Goal: Task Accomplishment & Management: Use online tool/utility

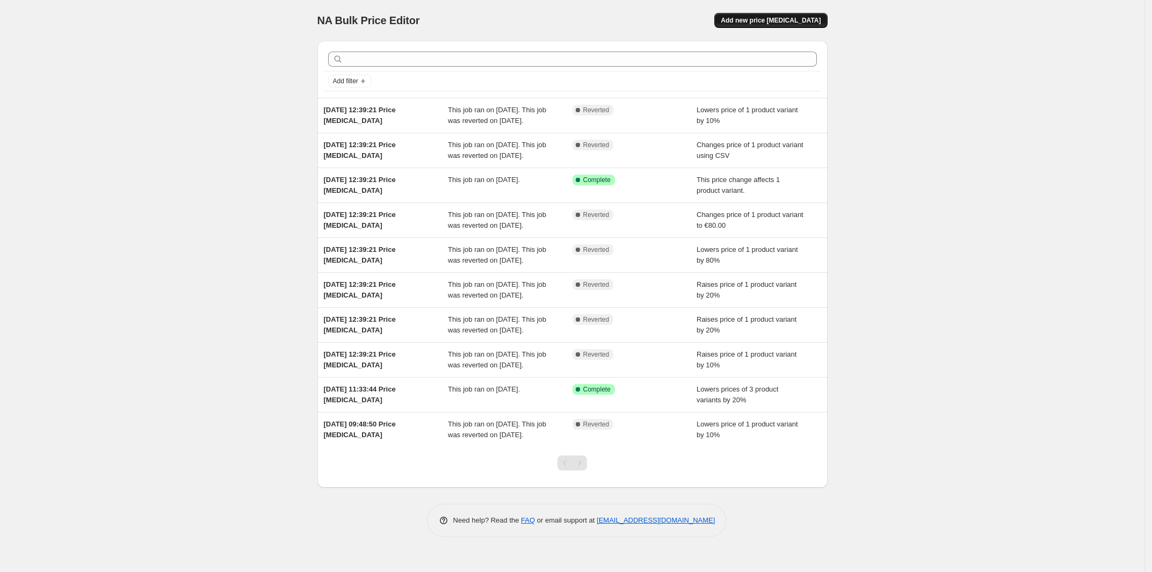
click at [803, 13] on button "Add new price [MEDICAL_DATA]" at bounding box center [770, 20] width 113 height 15
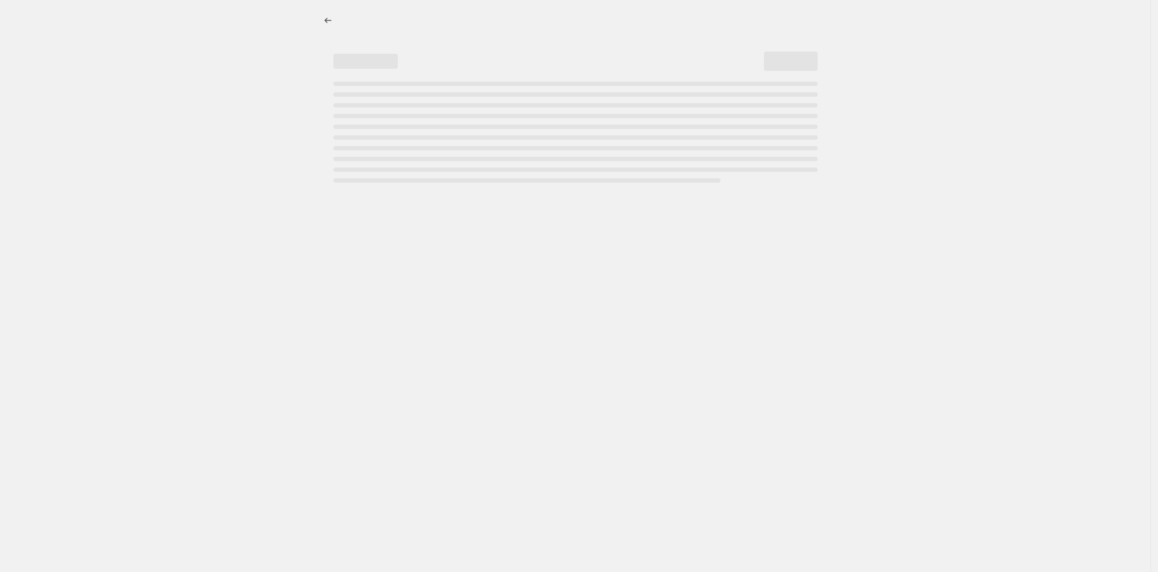
select select "percentage"
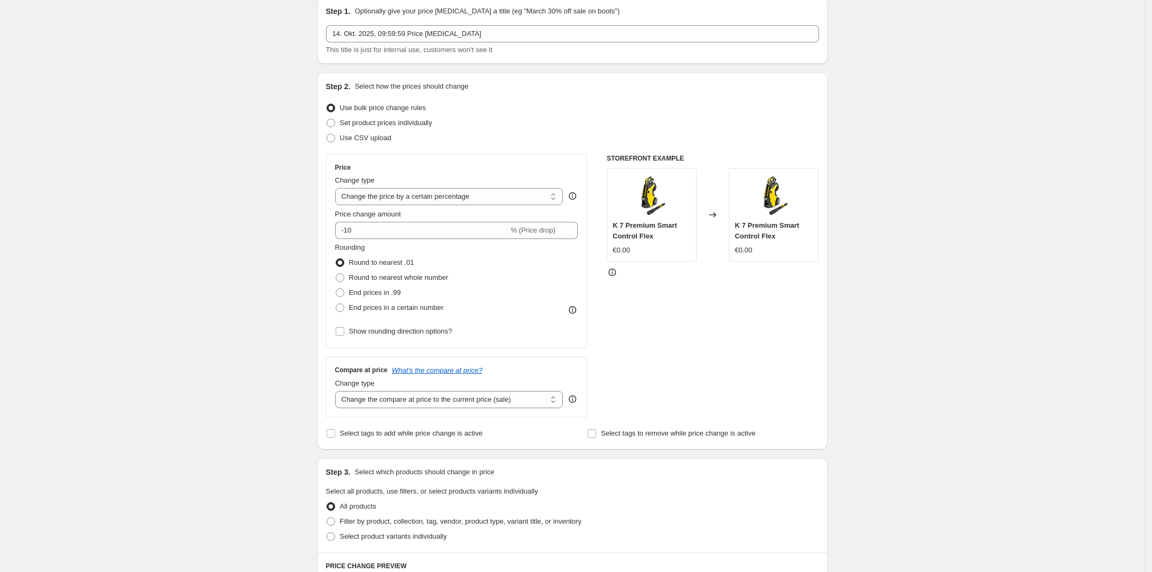
scroll to position [67, 0]
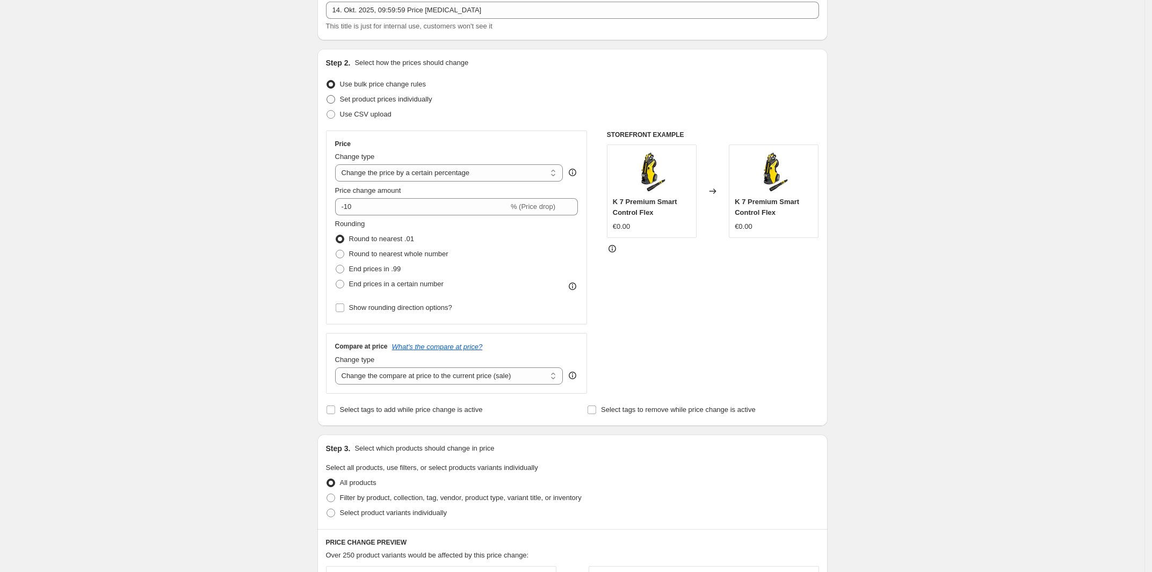
click at [409, 101] on span "Set product prices individually" at bounding box center [386, 99] width 92 height 8
click at [327, 96] on input "Set product prices individually" at bounding box center [327, 95] width 1 height 1
radio input "true"
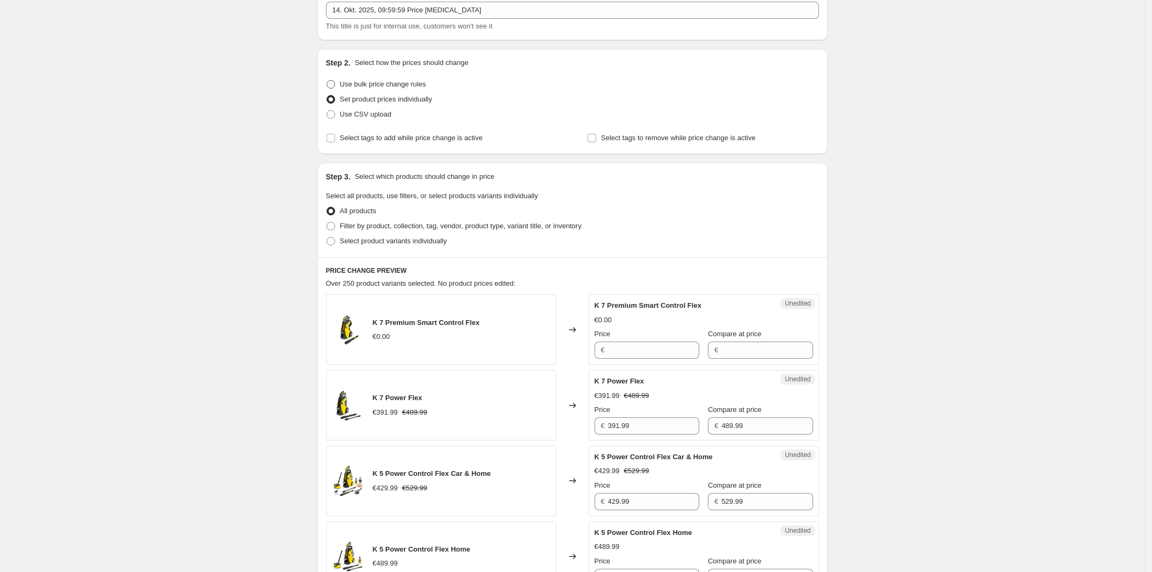
click at [398, 86] on span "Use bulk price change rules" at bounding box center [383, 84] width 86 height 8
click at [327, 81] on input "Use bulk price change rules" at bounding box center [327, 80] width 1 height 1
radio input "true"
select select "percentage"
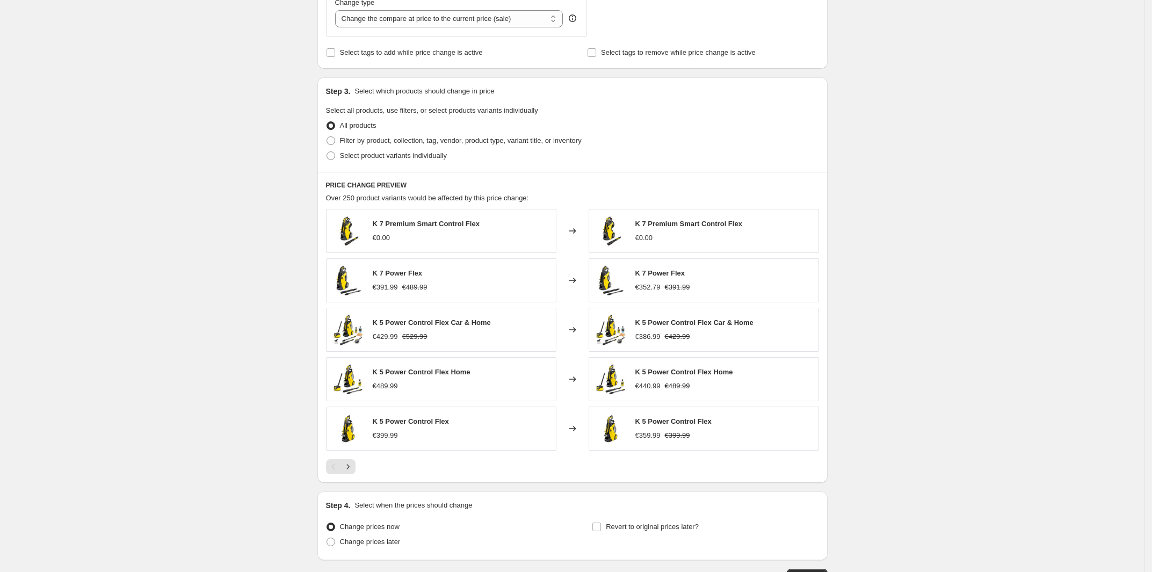
scroll to position [403, 0]
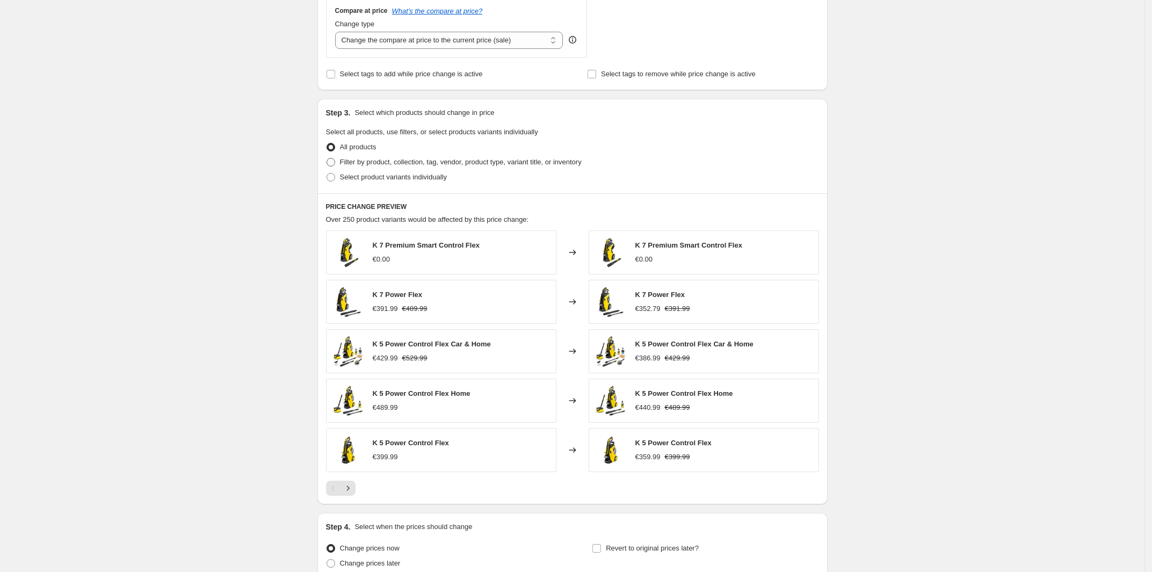
click at [334, 162] on span at bounding box center [331, 162] width 9 height 9
click at [327, 158] on input "Filter by product, collection, tag, vendor, product type, variant title, or inv…" at bounding box center [327, 158] width 1 height 1
radio input "true"
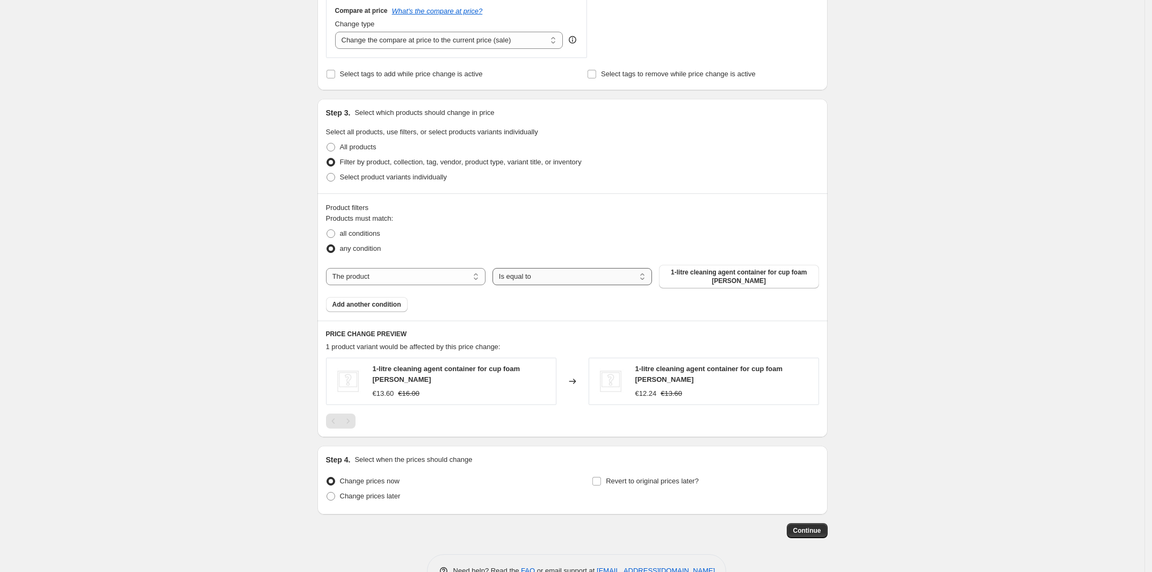
click at [618, 278] on select "Is equal to Is not equal to" at bounding box center [571, 276] width 159 height 17
click at [454, 276] on select "The product The product's collection The product's tag The product's vendor The…" at bounding box center [405, 276] width 159 height 17
select select "tag"
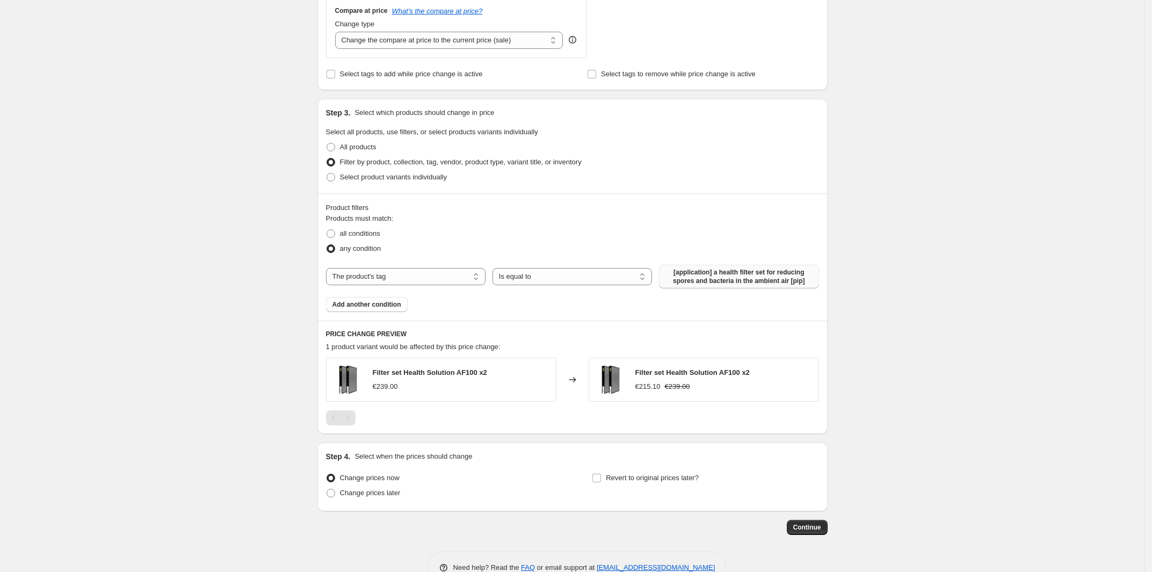
click at [718, 270] on span "[application] a health filter set for reducing spores and bacteria in the ambie…" at bounding box center [738, 276] width 147 height 17
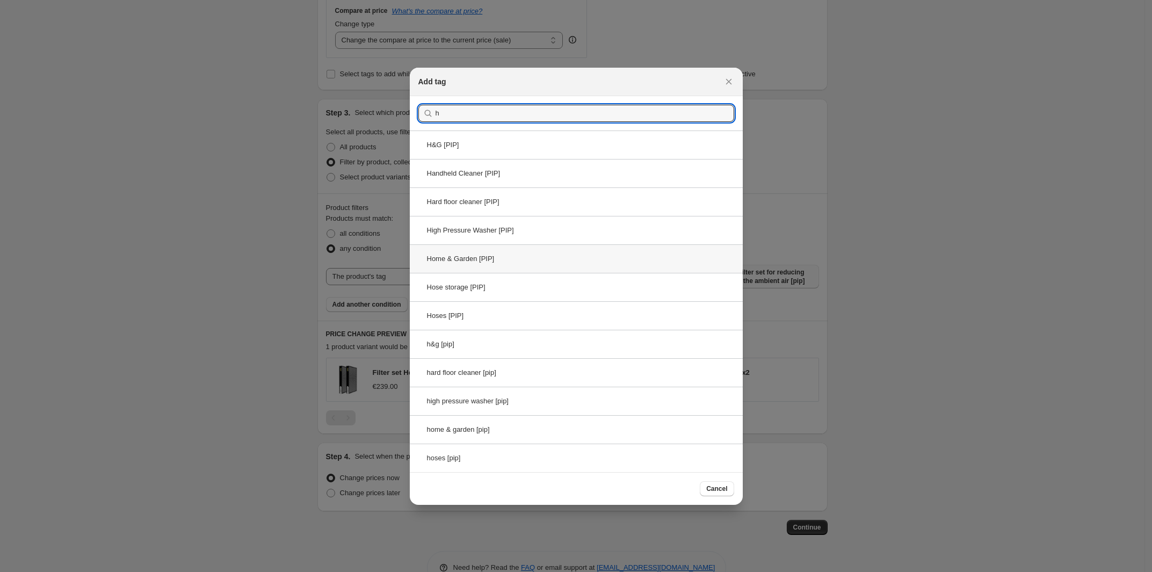
type input "h"
click at [577, 262] on div "Home & Garden [PIP]" at bounding box center [576, 258] width 333 height 28
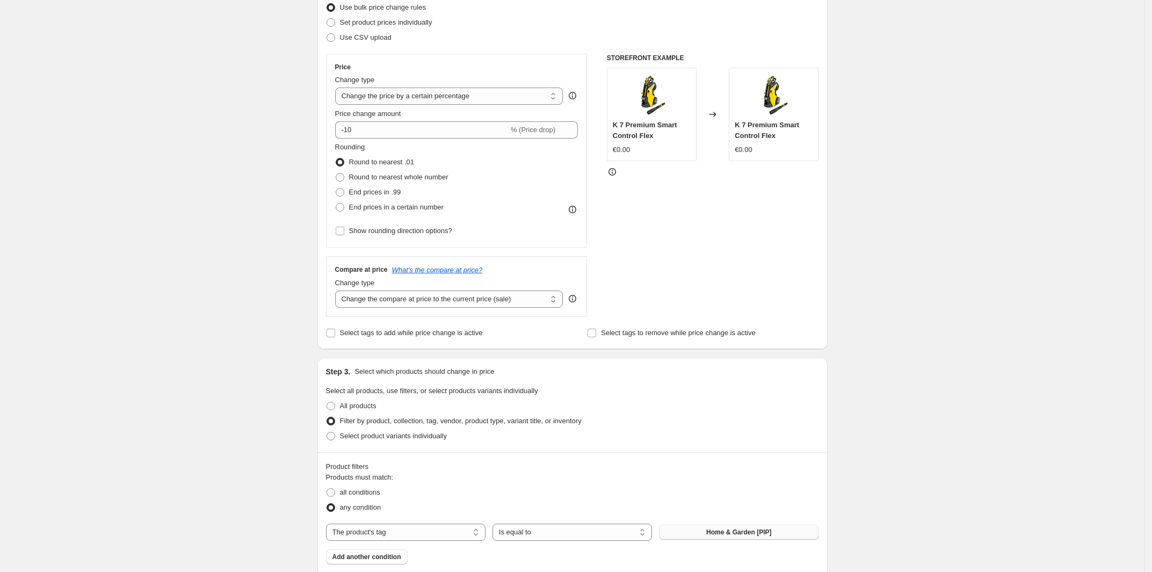
scroll to position [336, 0]
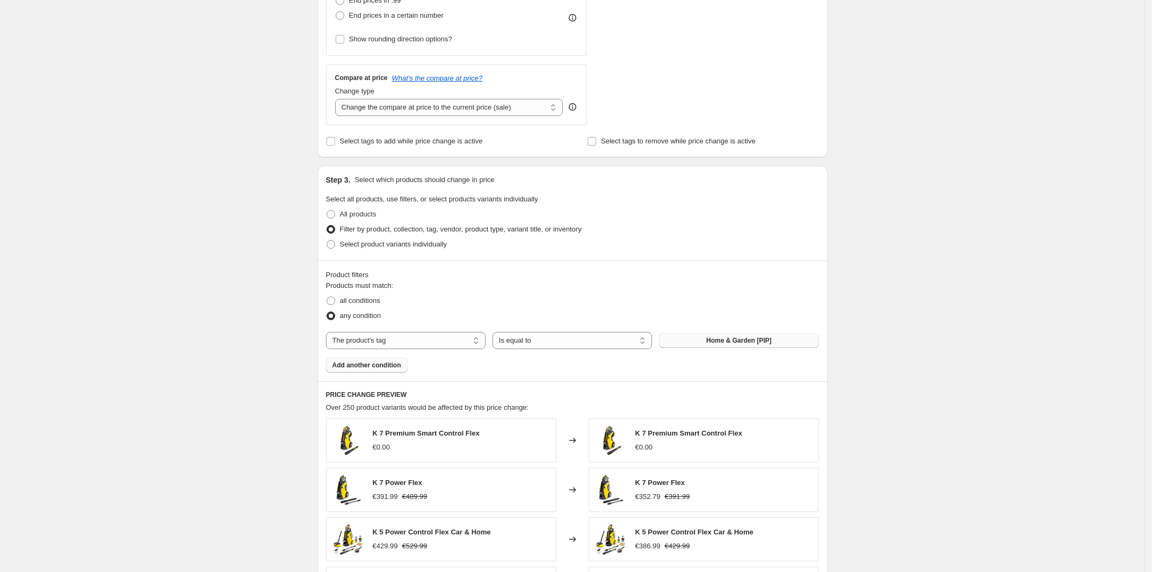
click at [390, 365] on span "Add another condition" at bounding box center [366, 365] width 69 height 9
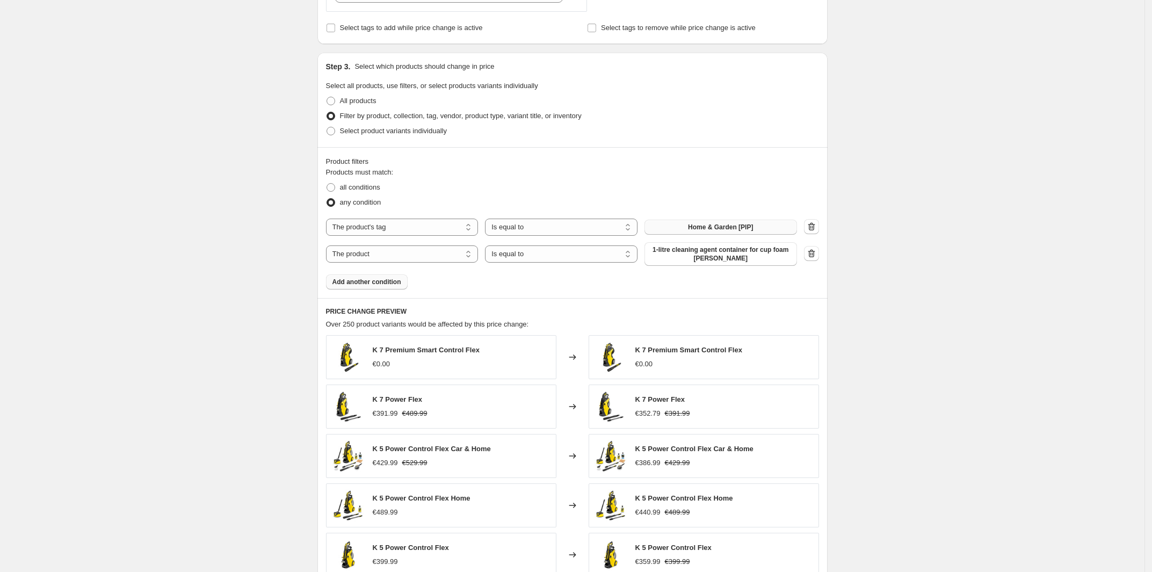
scroll to position [470, 0]
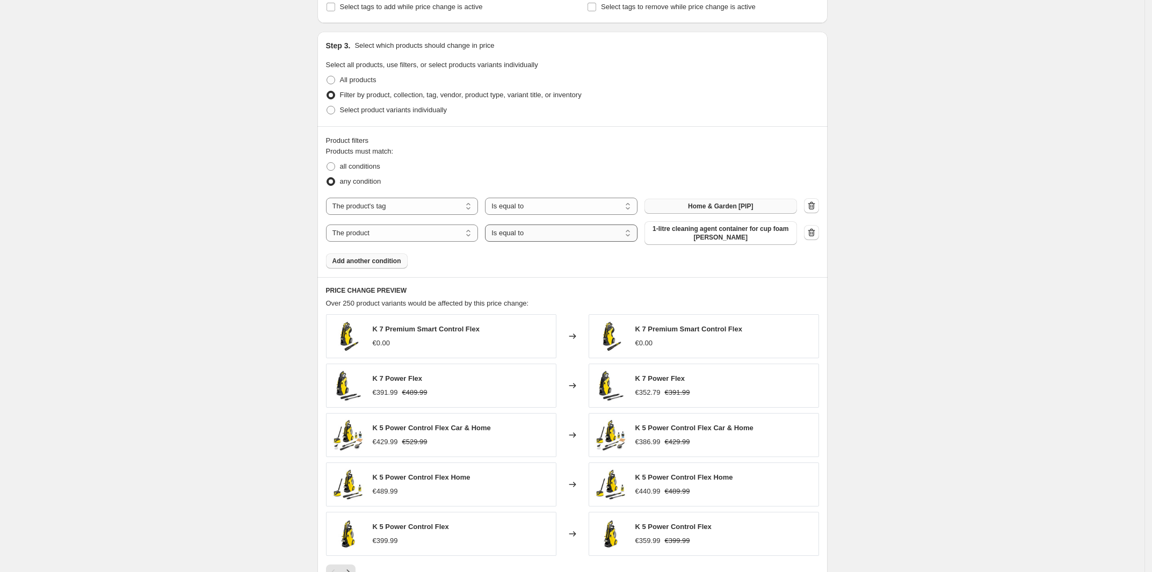
click at [575, 230] on select "Is equal to Is not equal to" at bounding box center [561, 232] width 153 height 17
select select "not_equal"
click at [691, 234] on span "1-litre cleaning agent container for cup foam [PERSON_NAME]" at bounding box center [721, 232] width 140 height 17
drag, startPoint x: 375, startPoint y: 327, endPoint x: 485, endPoint y: 328, distance: 110.1
click at [485, 328] on div "K 7 Premium Smart Control Flex €0.00" at bounding box center [441, 336] width 230 height 44
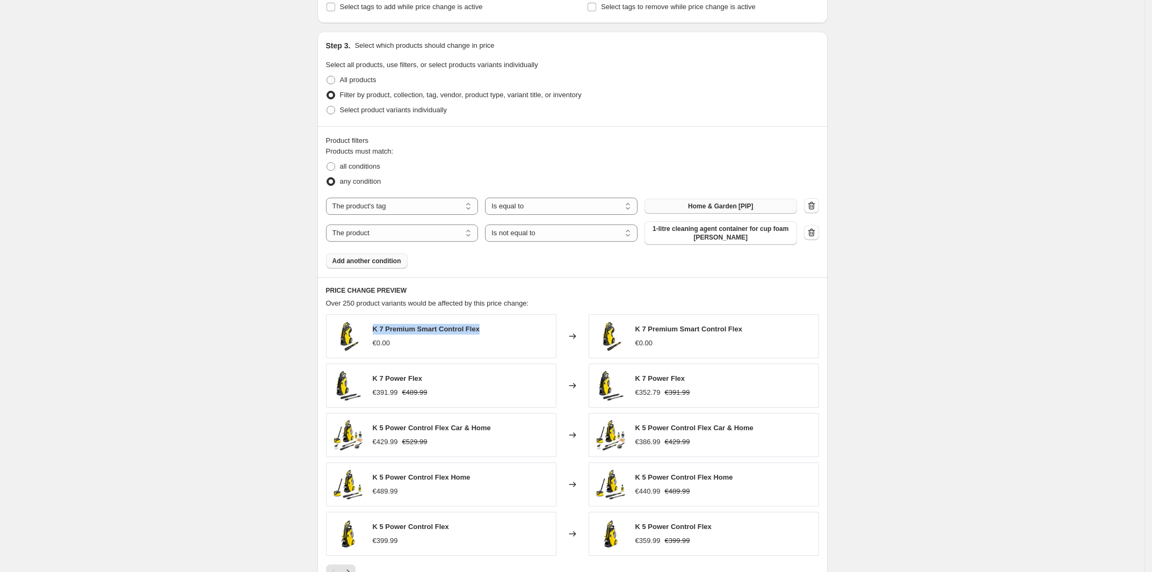
copy span "K 7 Premium Smart Control Flex"
click at [683, 238] on span "1-litre cleaning agent container for cup foam [PERSON_NAME]" at bounding box center [721, 232] width 140 height 17
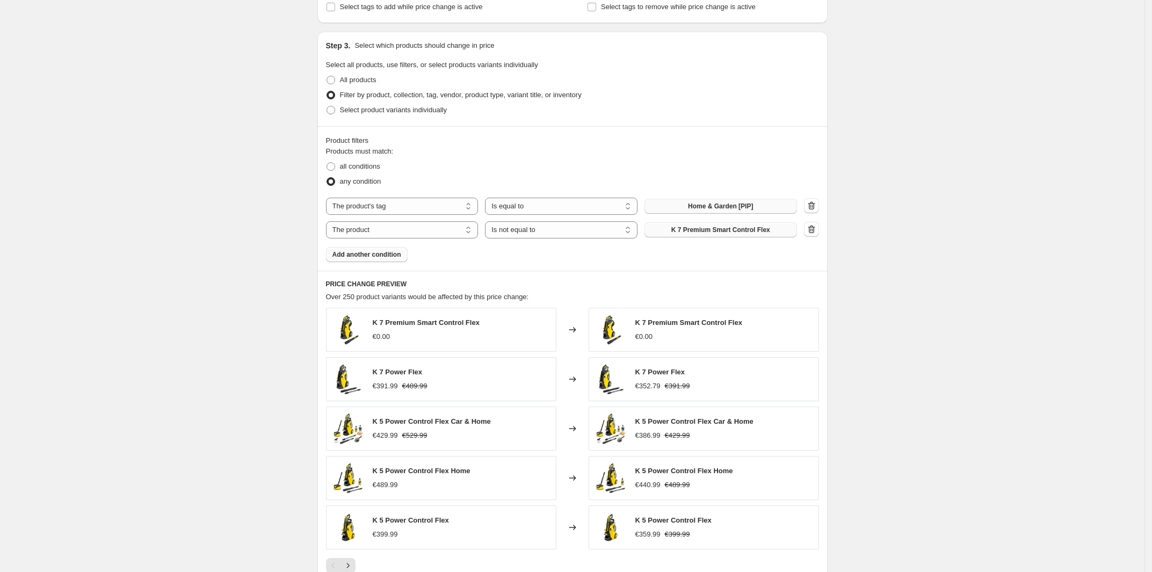
click at [743, 233] on span "K 7 Premium Smart Control Flex" at bounding box center [720, 230] width 99 height 9
click at [760, 236] on button "K 7 Premium Smart Control Flex" at bounding box center [720, 229] width 153 height 15
click at [813, 228] on icon "button" at bounding box center [811, 229] width 11 height 11
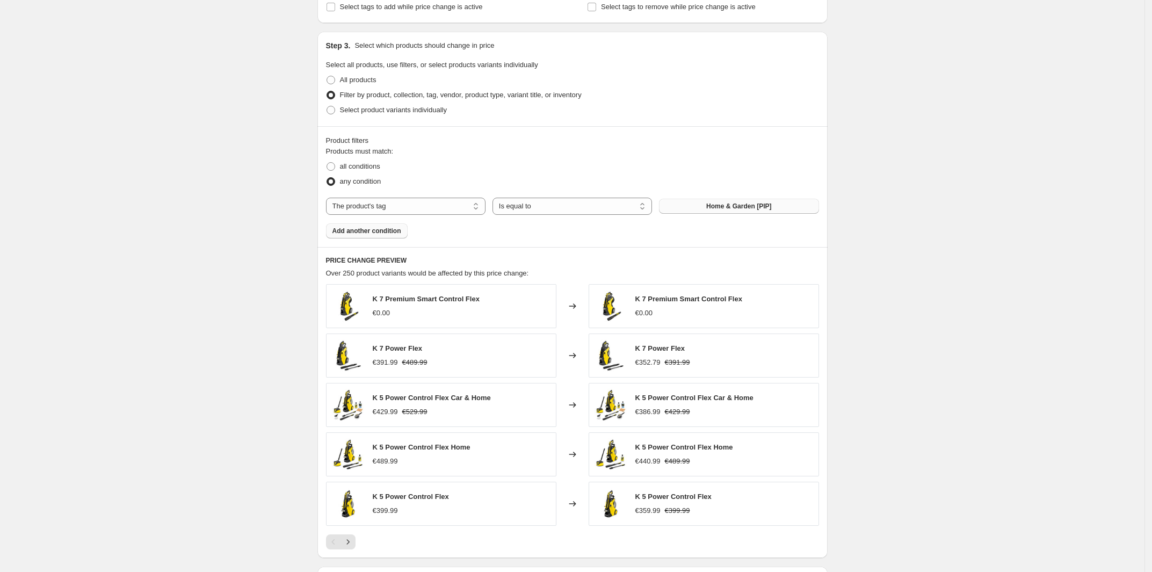
click at [366, 170] on span "all conditions" at bounding box center [360, 166] width 40 height 8
click at [327, 163] on input "all conditions" at bounding box center [327, 162] width 1 height 1
radio input "true"
click at [382, 228] on span "Add another condition" at bounding box center [366, 231] width 69 height 9
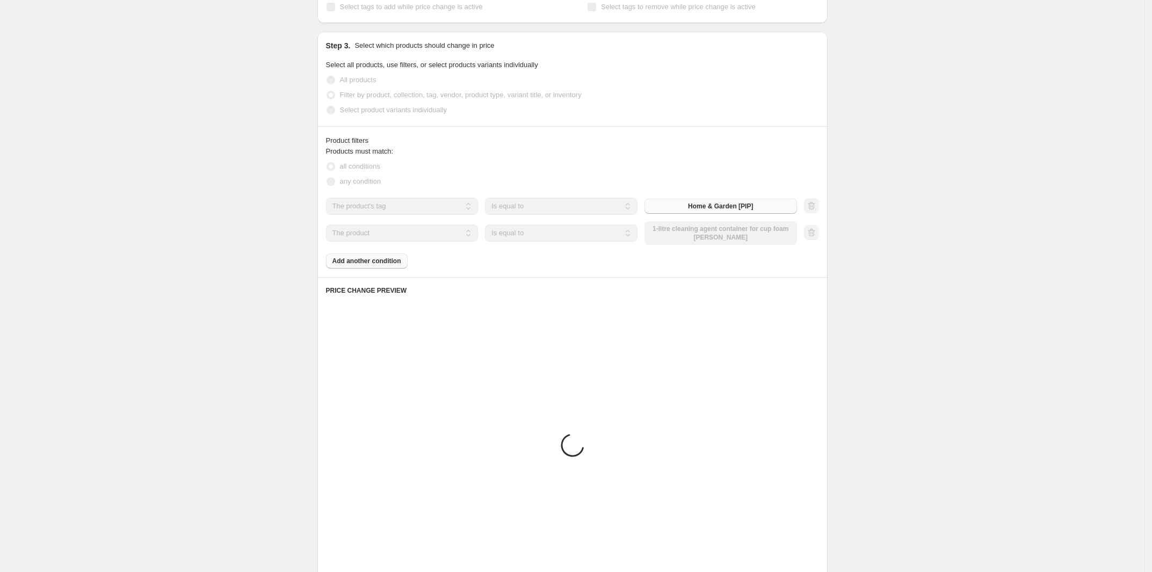
scroll to position [383, 0]
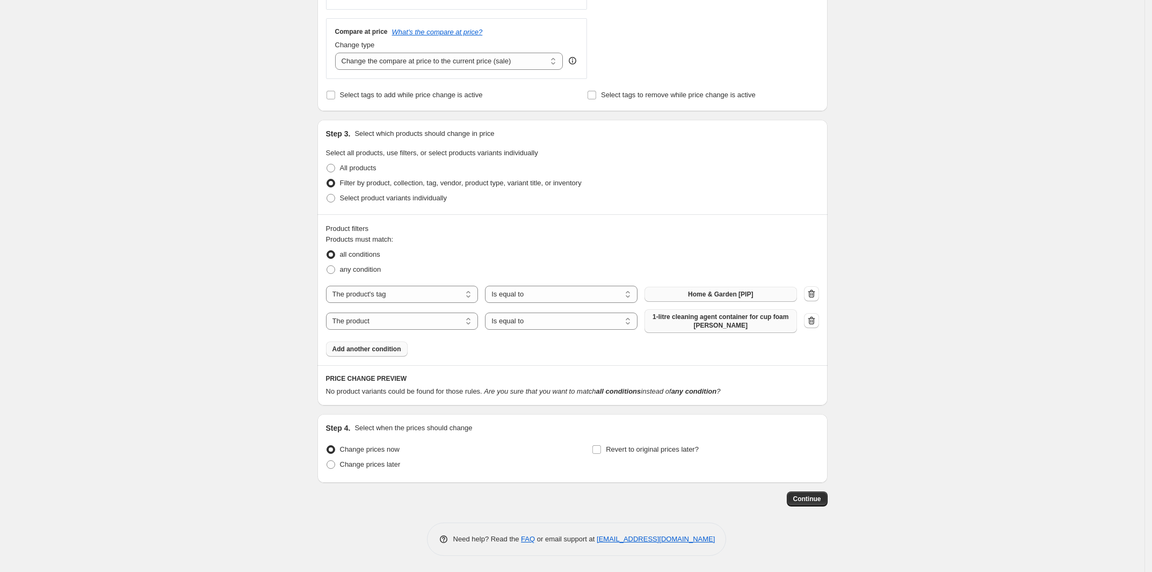
click at [729, 314] on span "1-litre cleaning agent container for cup foam [PERSON_NAME]" at bounding box center [721, 321] width 140 height 17
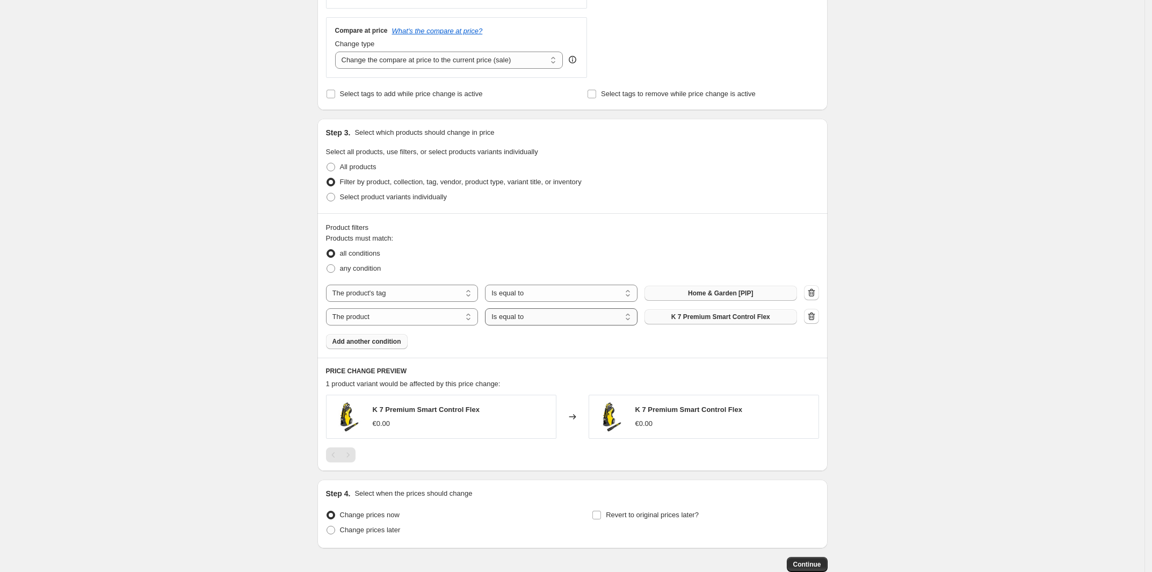
click at [562, 317] on select "Is equal to Is not equal to" at bounding box center [561, 316] width 153 height 17
select select "not_equal"
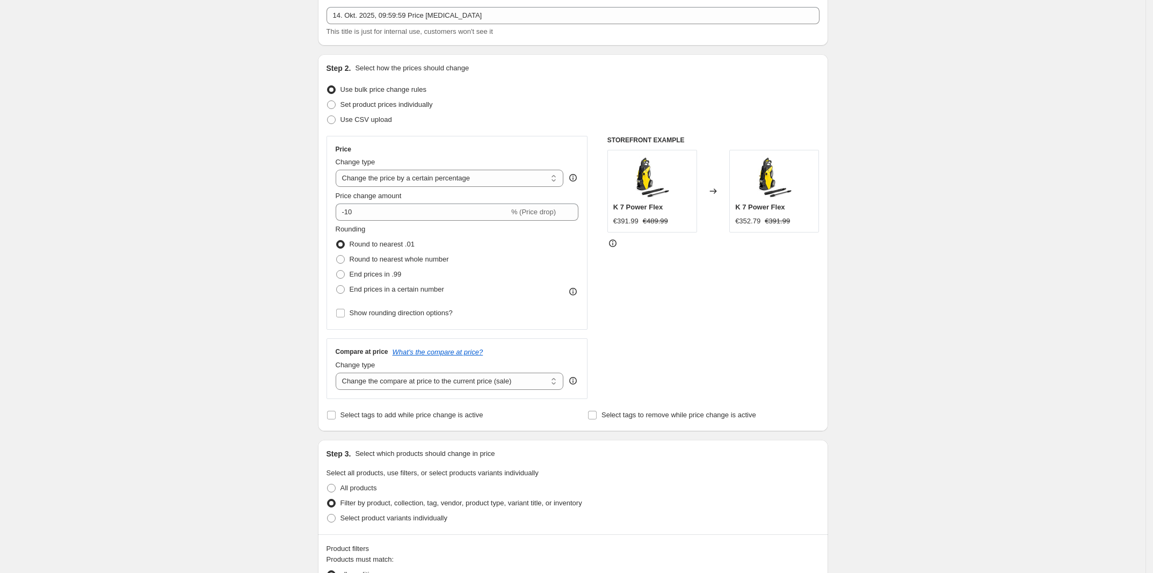
scroll to position [0, 0]
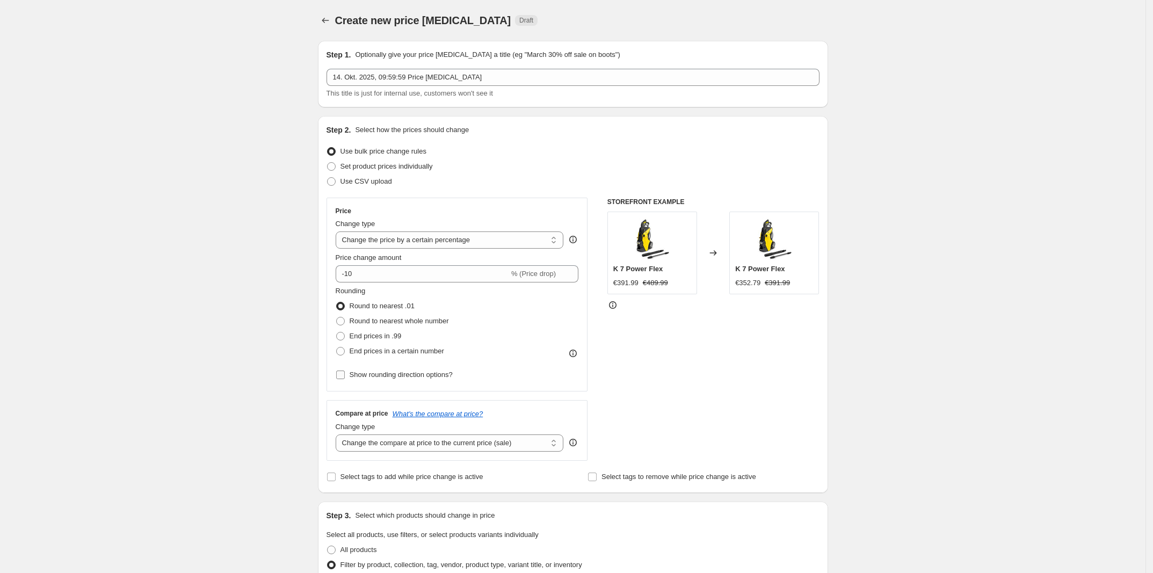
click at [411, 371] on span "Show rounding direction options?" at bounding box center [401, 375] width 103 height 8
click at [345, 371] on input "Show rounding direction options?" at bounding box center [340, 375] width 9 height 9
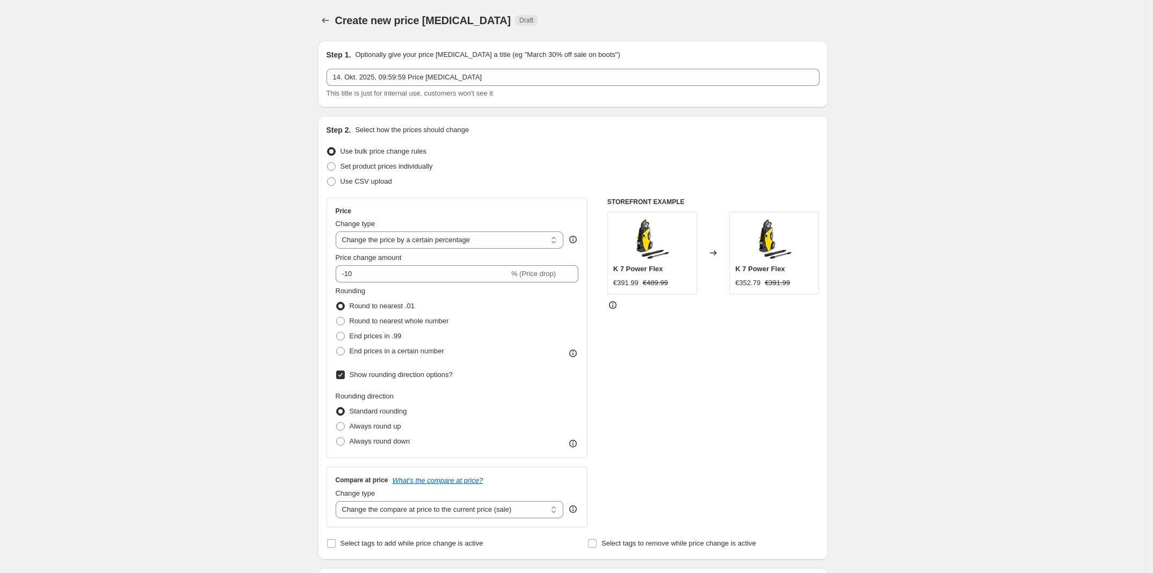
click at [411, 371] on span "Show rounding direction options?" at bounding box center [401, 375] width 103 height 8
click at [345, 371] on input "Show rounding direction options?" at bounding box center [340, 375] width 9 height 9
checkbox input "false"
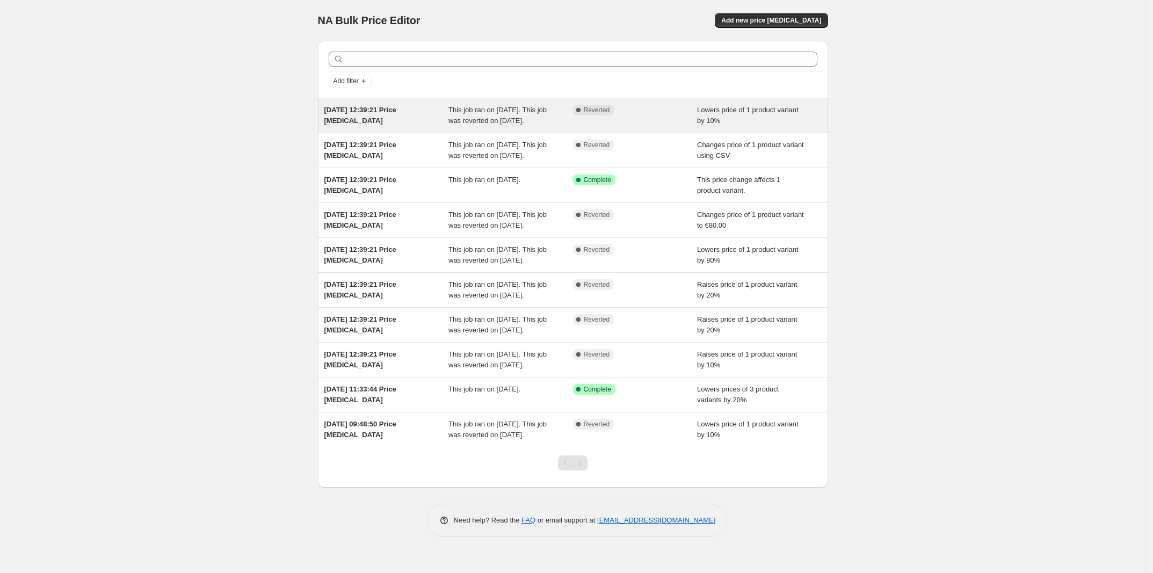
click at [352, 125] on span "[DATE] 12:39:21 Price [MEDICAL_DATA]" at bounding box center [360, 115] width 72 height 19
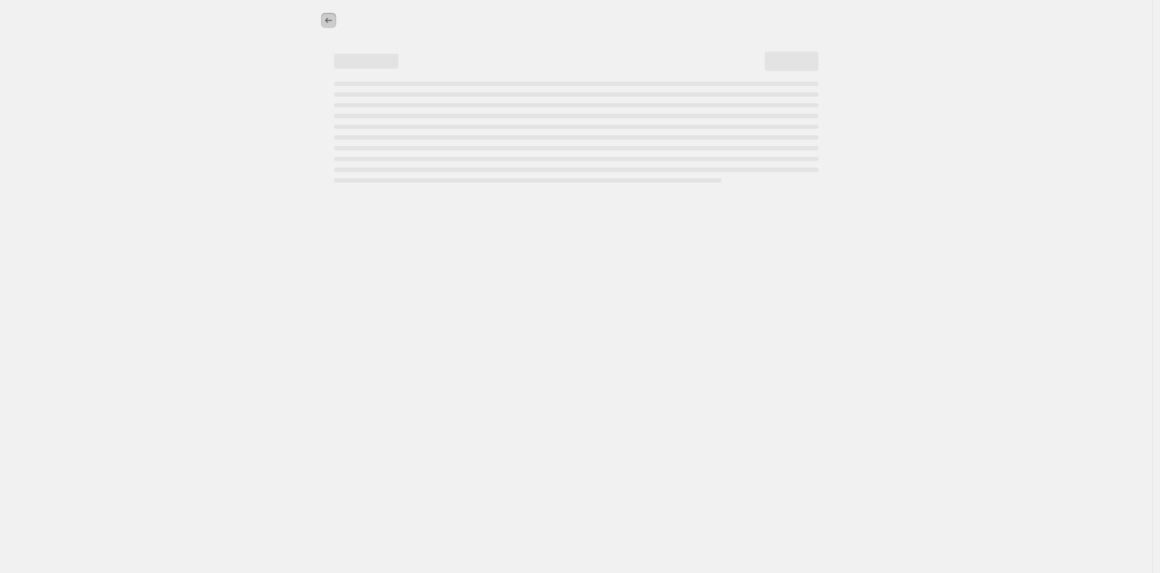
select select "percentage"
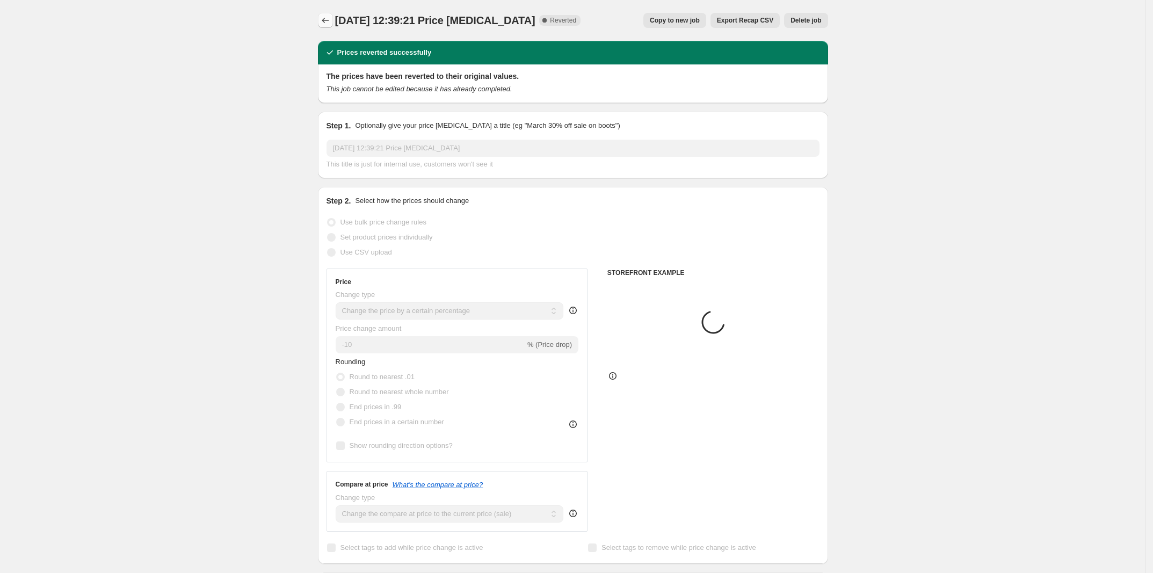
click at [327, 16] on icon "Price change jobs" at bounding box center [325, 20] width 11 height 11
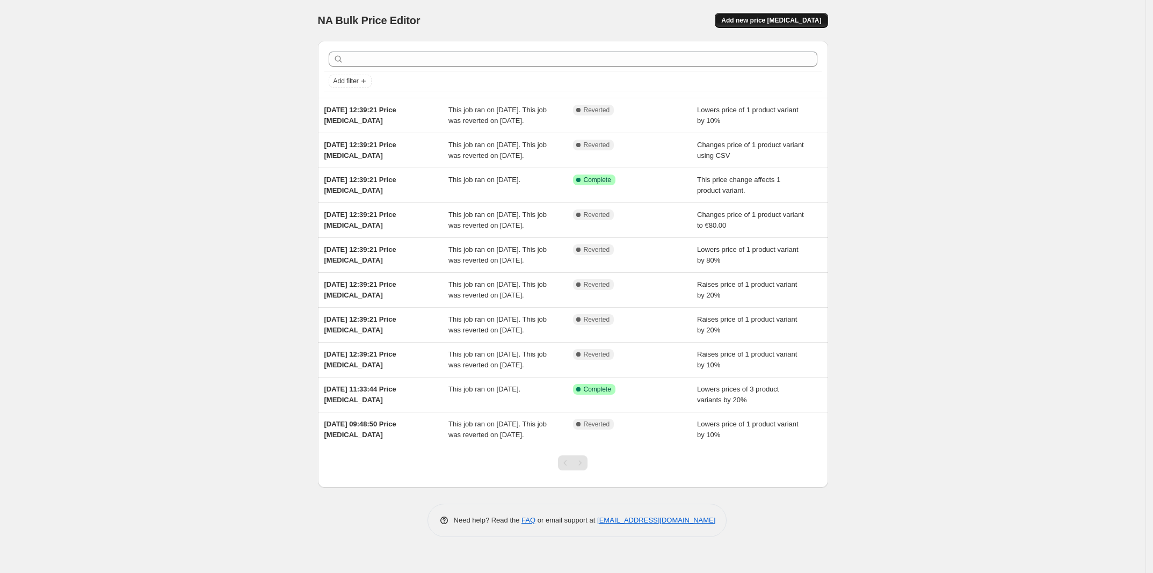
click at [802, 17] on span "Add new price [MEDICAL_DATA]" at bounding box center [771, 20] width 100 height 9
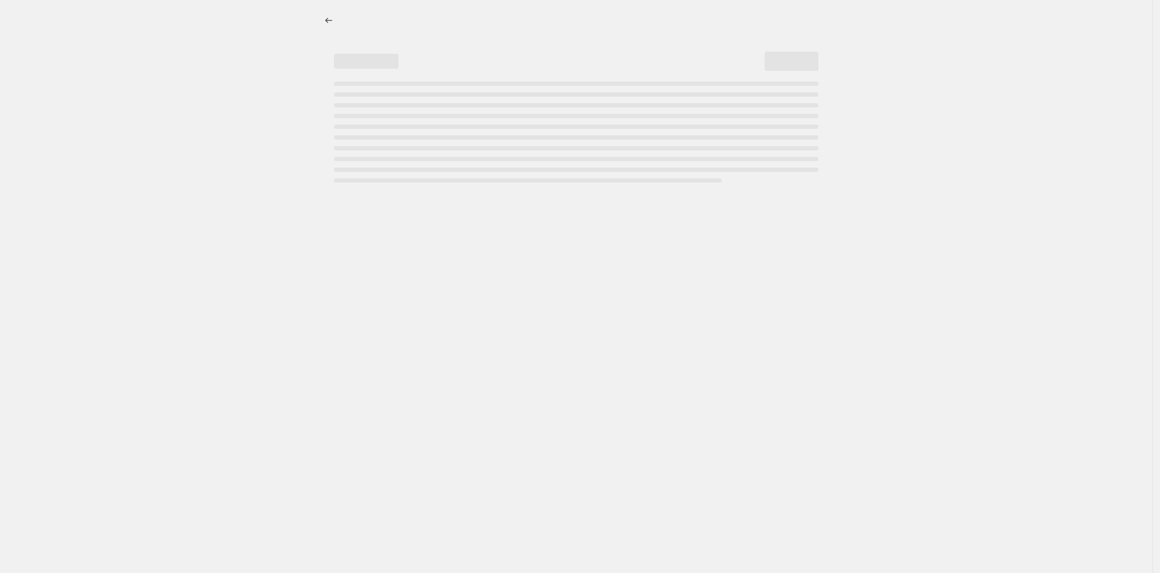
select select "percentage"
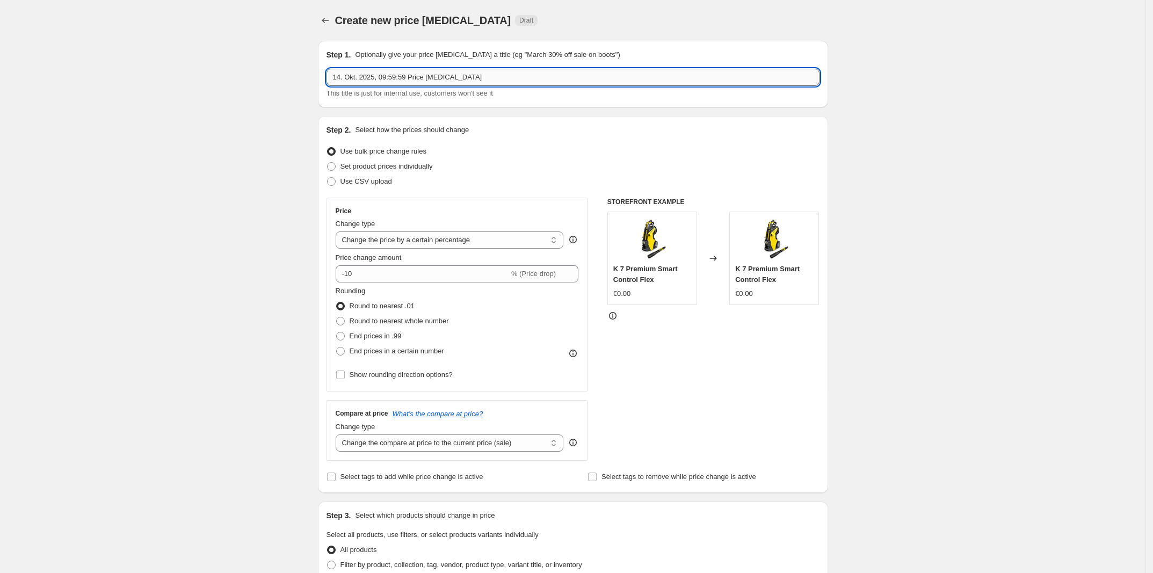
click at [463, 82] on input "14. Okt. 2025, 09:59:59 Price [MEDICAL_DATA]" at bounding box center [573, 77] width 493 height 17
drag, startPoint x: 469, startPoint y: 70, endPoint x: 317, endPoint y: 75, distance: 152.1
click at [317, 75] on div "Step 1. Optionally give your price [MEDICAL_DATA] a title (eg "March 30% off sa…" at bounding box center [568, 520] width 519 height 976
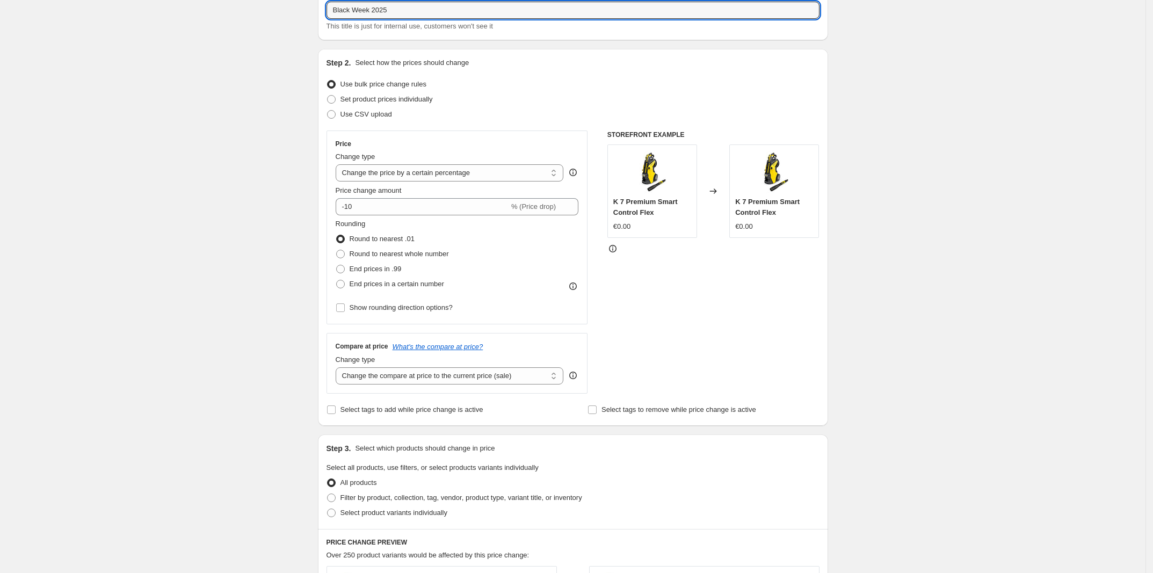
scroll to position [336, 0]
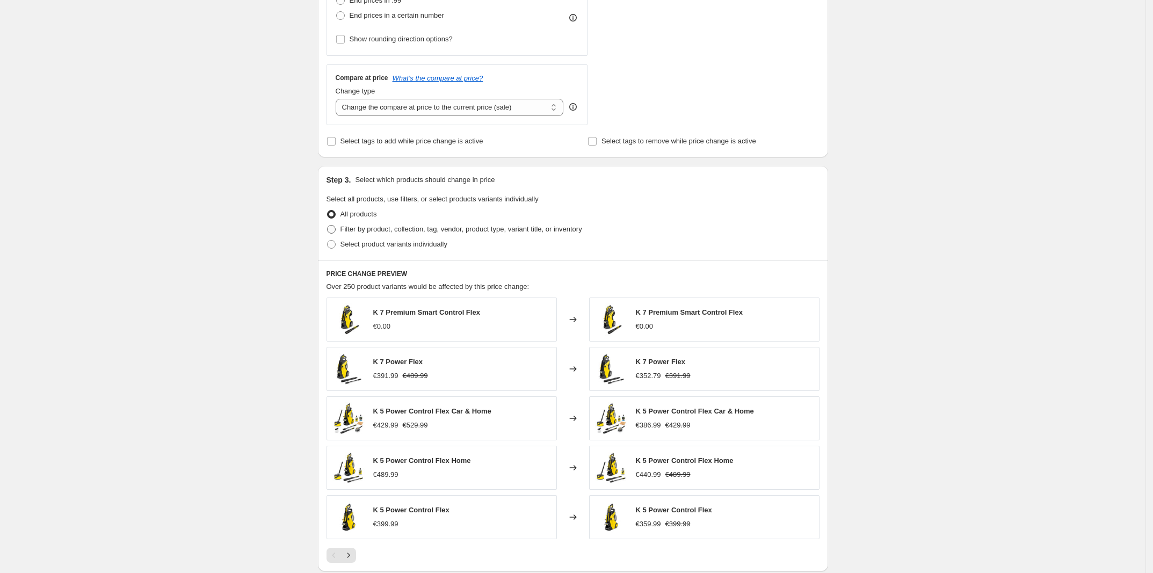
type input "Black Week 2025"
click at [344, 230] on span "Filter by product, collection, tag, vendor, product type, variant title, or inv…" at bounding box center [461, 229] width 242 height 8
click at [328, 226] on input "Filter by product, collection, tag, vendor, product type, variant title, or inv…" at bounding box center [327, 225] width 1 height 1
radio input "true"
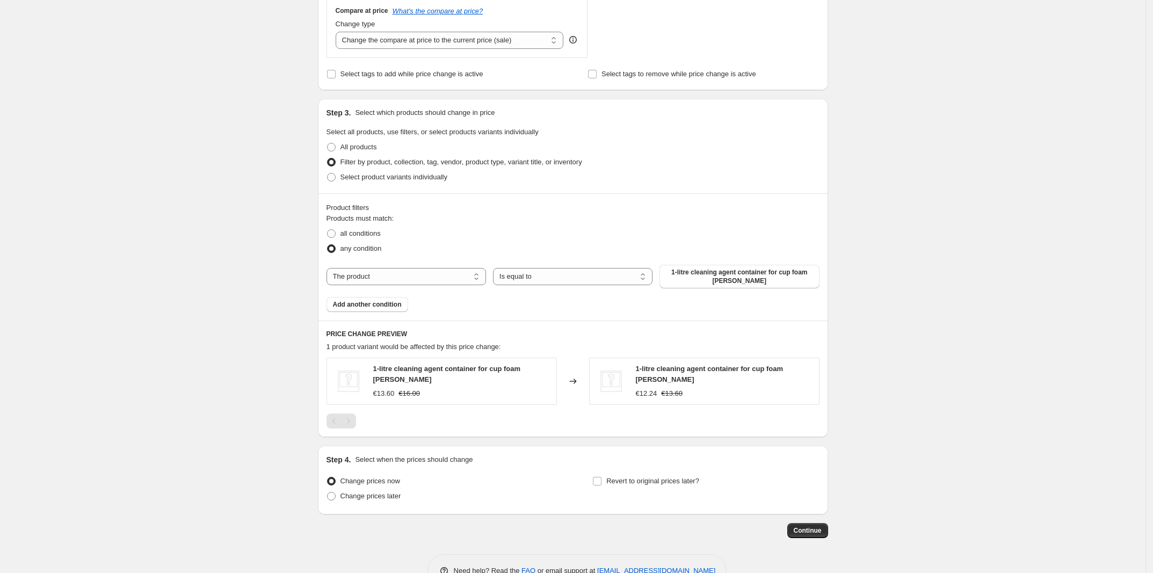
scroll to position [431, 0]
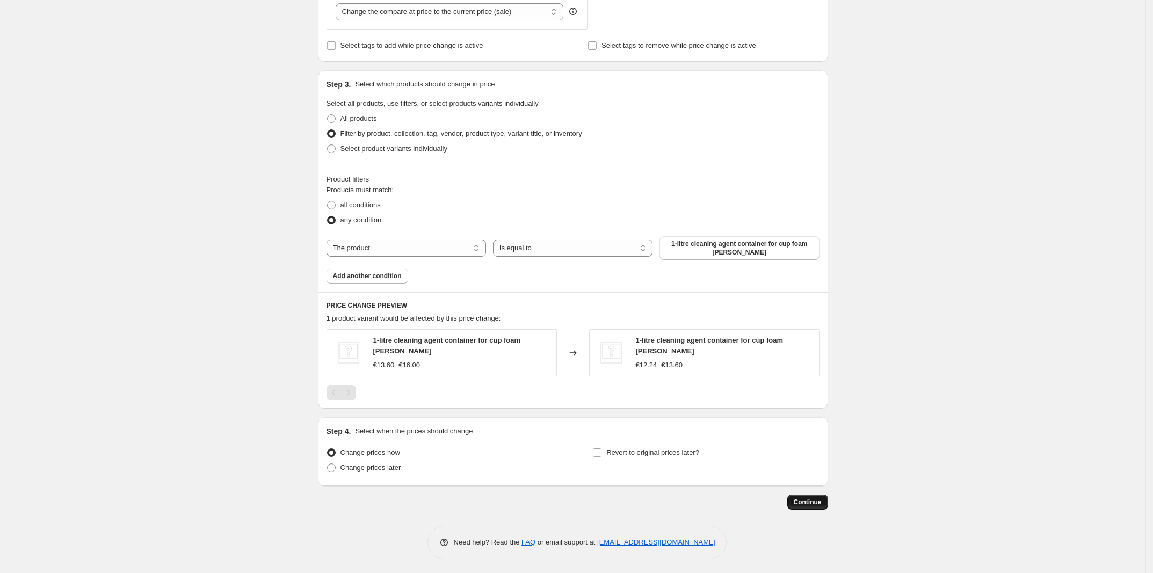
click at [809, 502] on span "Continue" at bounding box center [808, 502] width 28 height 9
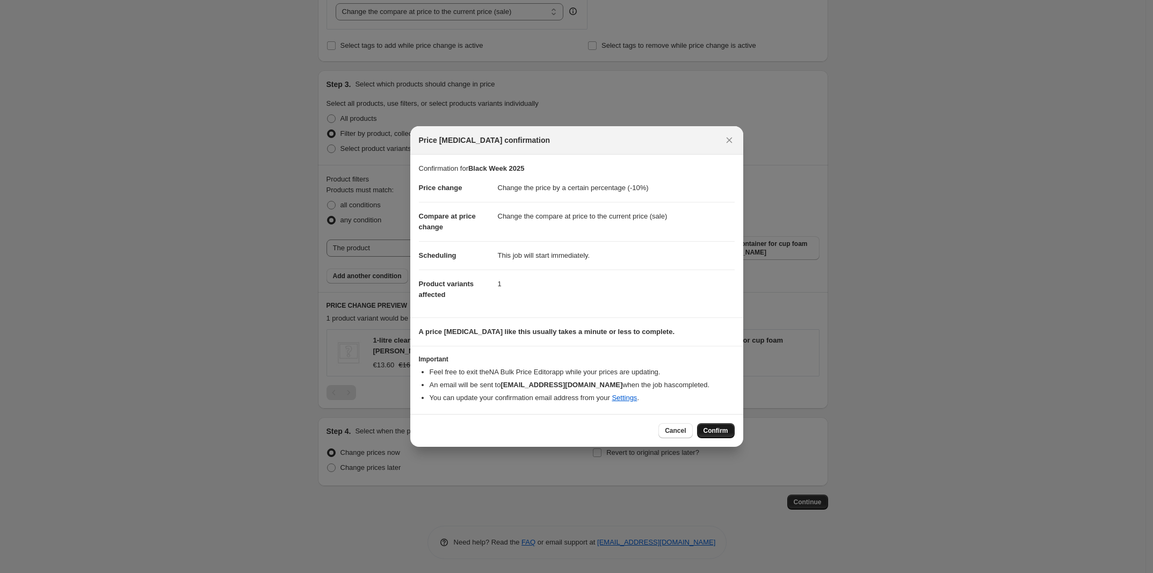
click at [720, 426] on button "Confirm" at bounding box center [716, 430] width 38 height 15
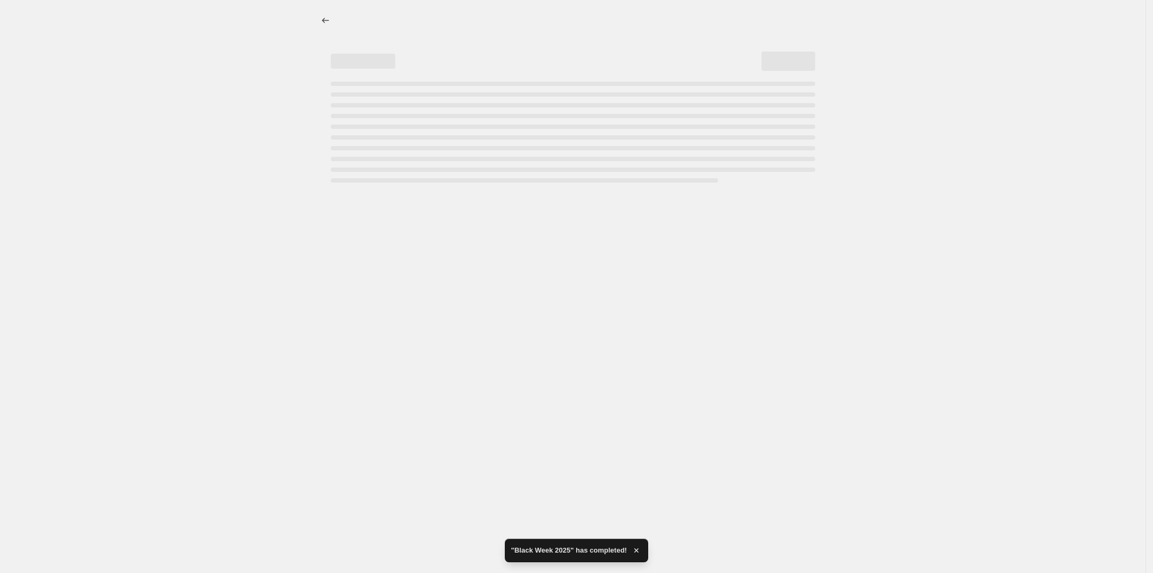
select select "percentage"
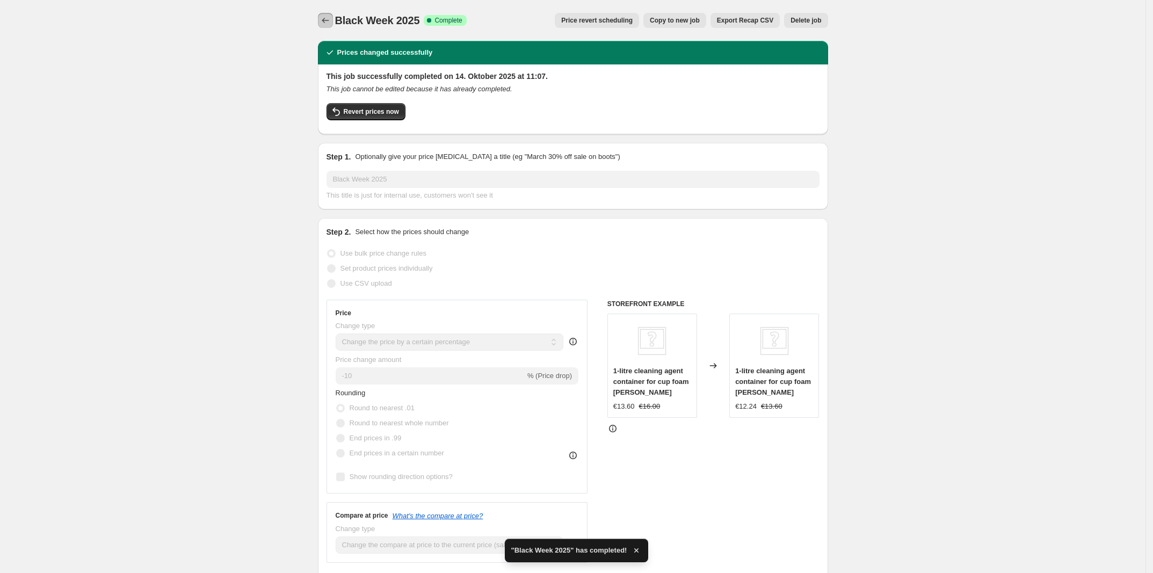
click at [324, 13] on button "Price change jobs" at bounding box center [325, 20] width 15 height 15
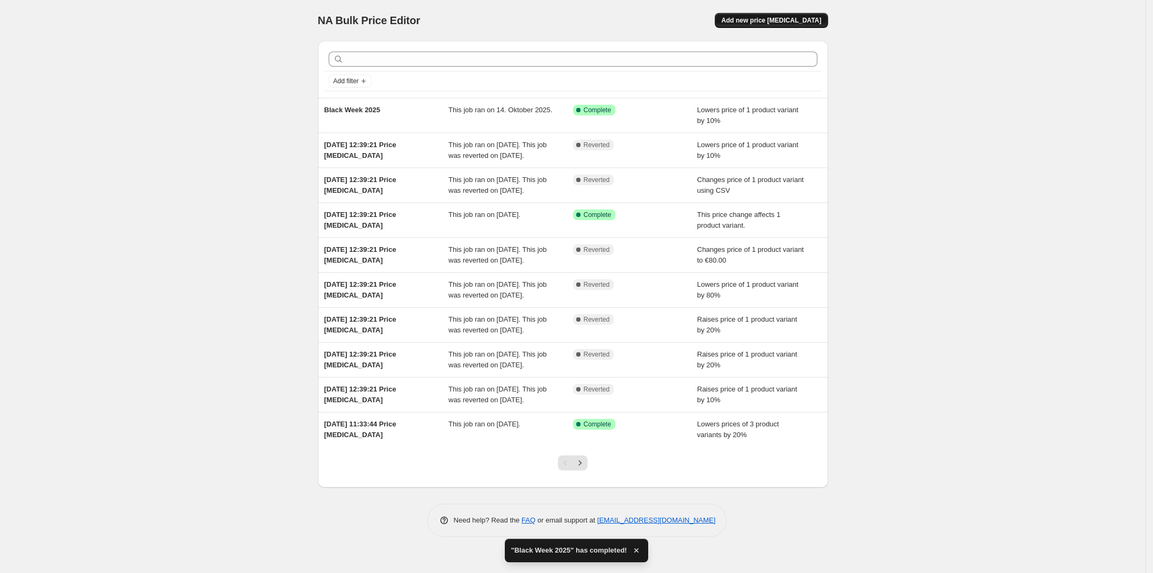
click at [801, 22] on span "Add new price [MEDICAL_DATA]" at bounding box center [771, 20] width 100 height 9
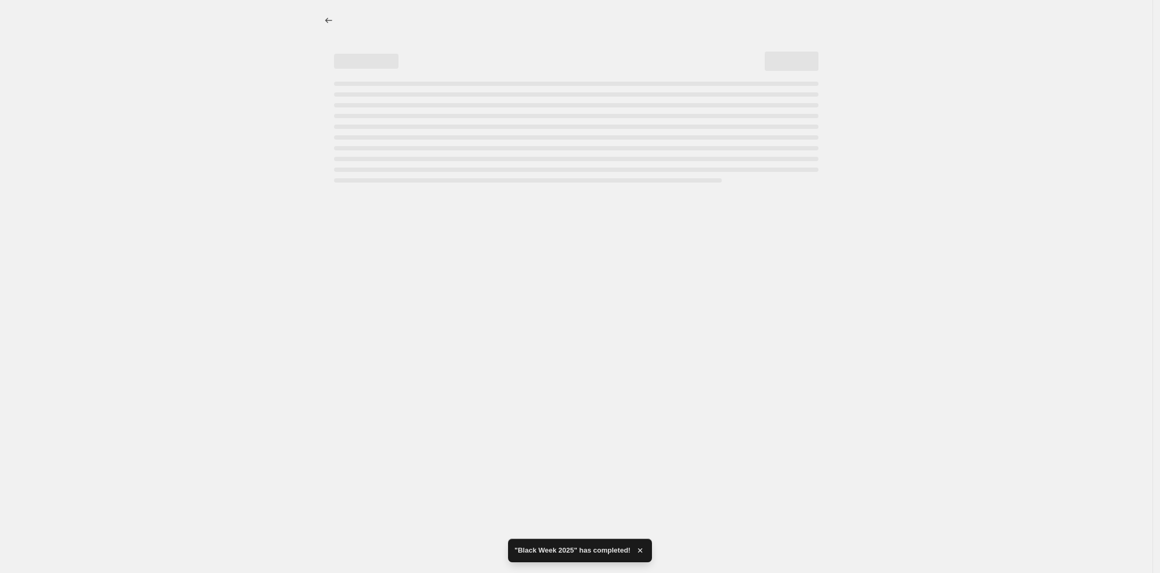
select select "percentage"
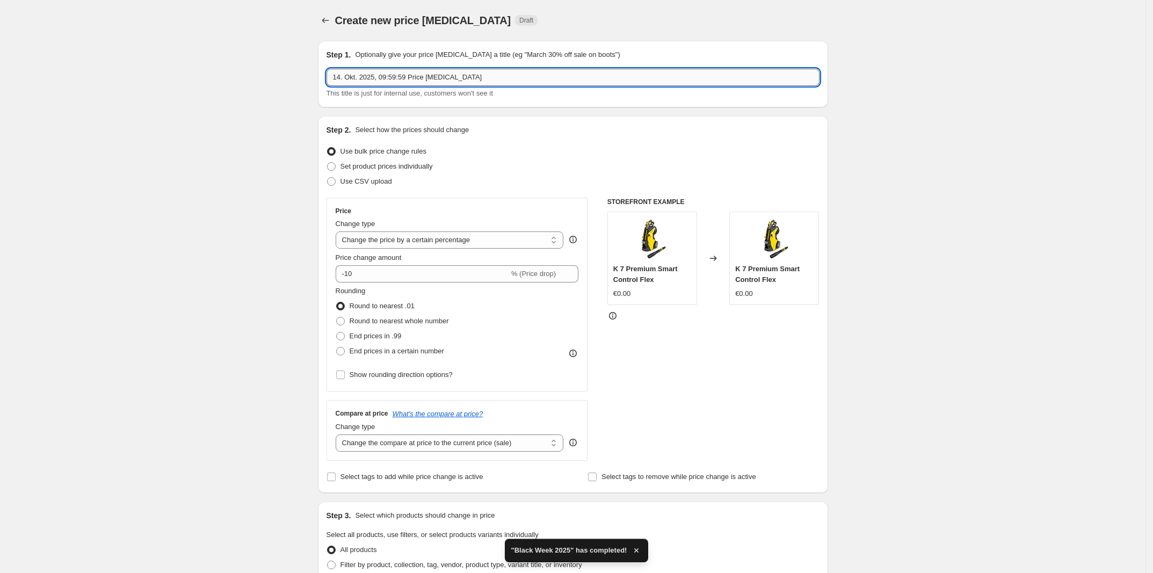
click at [394, 77] on input "14. Okt. 2025, 09:59:59 Price [MEDICAL_DATA]" at bounding box center [573, 77] width 493 height 17
click at [510, 77] on input "14. Okt. 2025, 09:59:59 Price [MEDICAL_DATA]" at bounding box center [573, 77] width 493 height 17
drag, startPoint x: 510, startPoint y: 77, endPoint x: 329, endPoint y: 69, distance: 181.2
click at [329, 69] on input "14. Okt. 2025, 09:59:59 Price [MEDICAL_DATA]" at bounding box center [573, 77] width 493 height 17
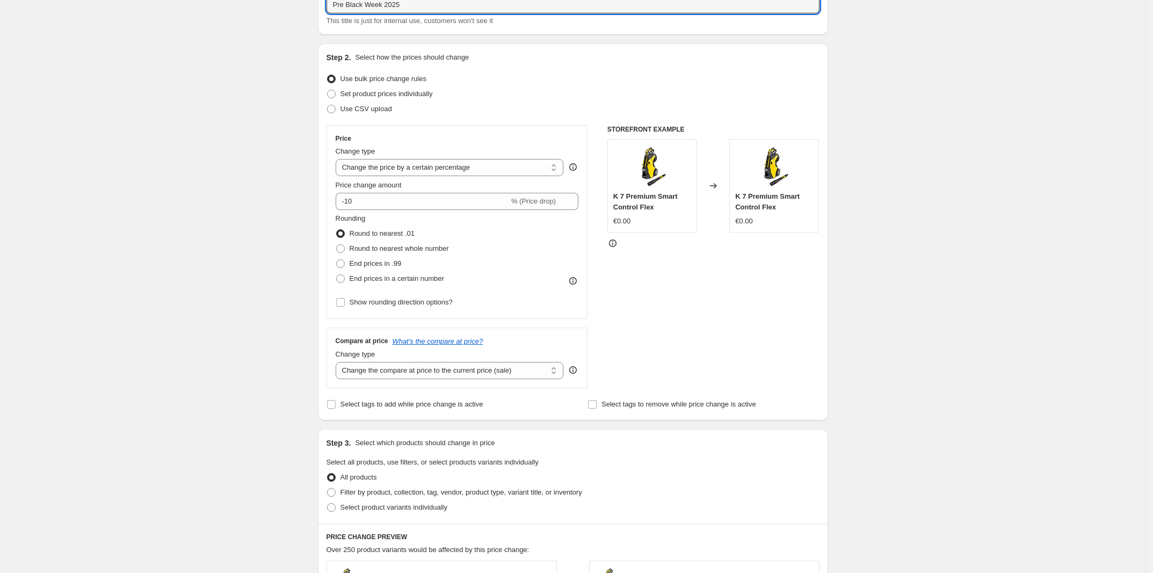
scroll to position [134, 0]
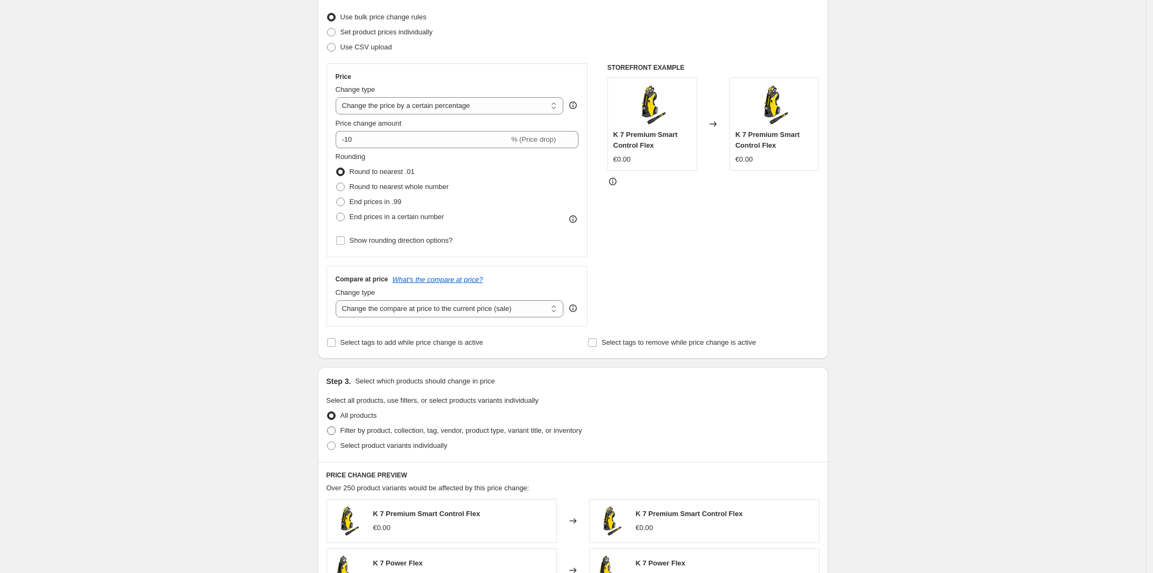
type input "Pre Black Week 2025"
click at [367, 427] on span "Filter by product, collection, tag, vendor, product type, variant title, or inv…" at bounding box center [461, 430] width 242 height 8
click at [328, 427] on input "Filter by product, collection, tag, vendor, product type, variant title, or inv…" at bounding box center [327, 426] width 1 height 1
radio input "true"
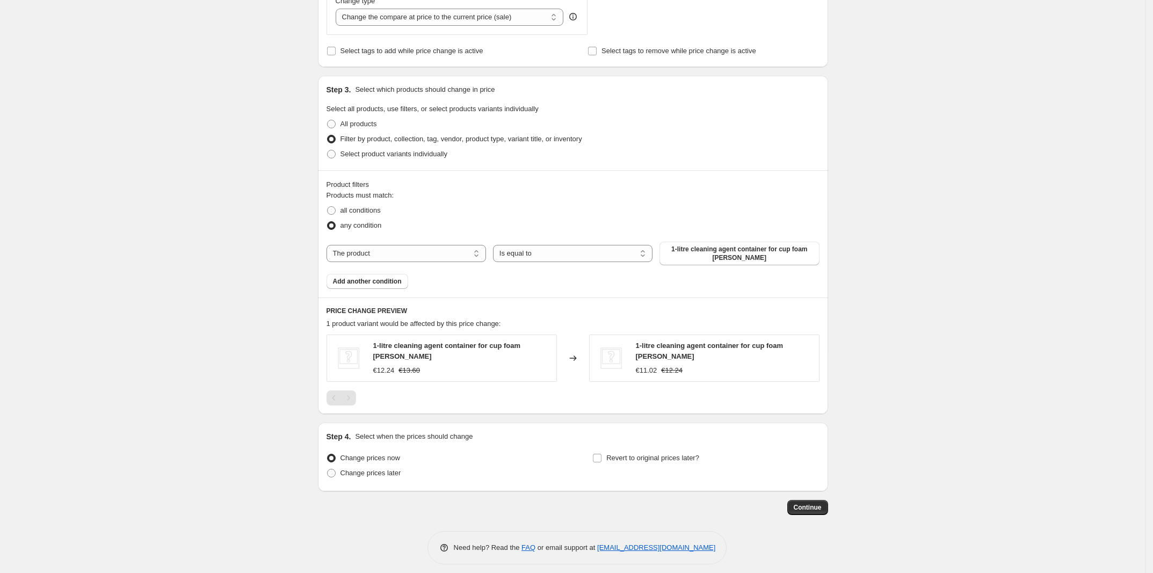
scroll to position [431, 0]
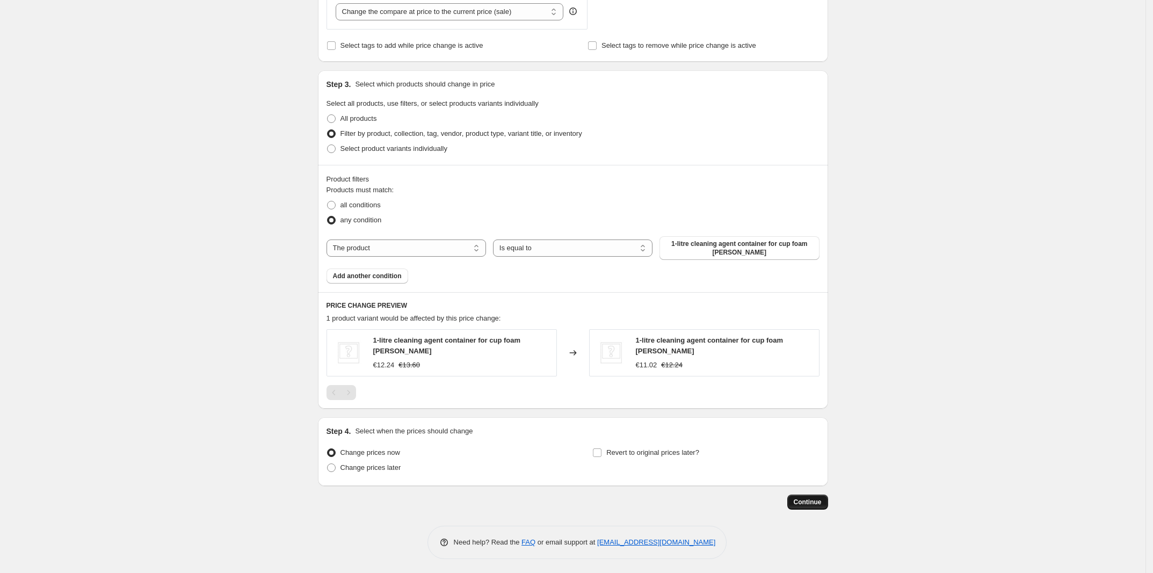
click at [822, 495] on button "Continue" at bounding box center [807, 502] width 41 height 15
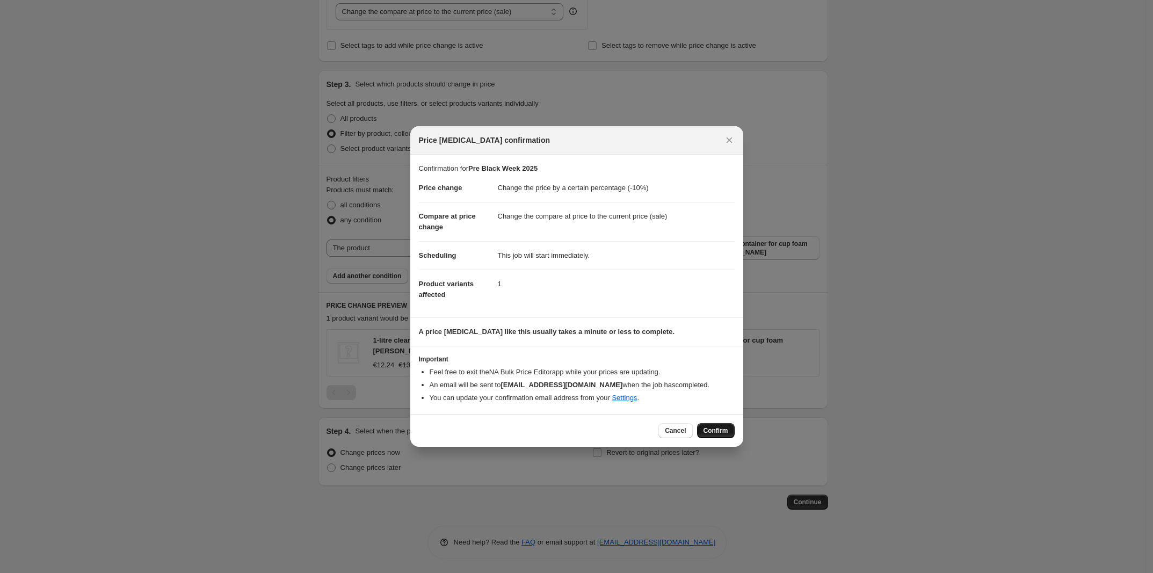
click at [729, 427] on button "Confirm" at bounding box center [716, 430] width 38 height 15
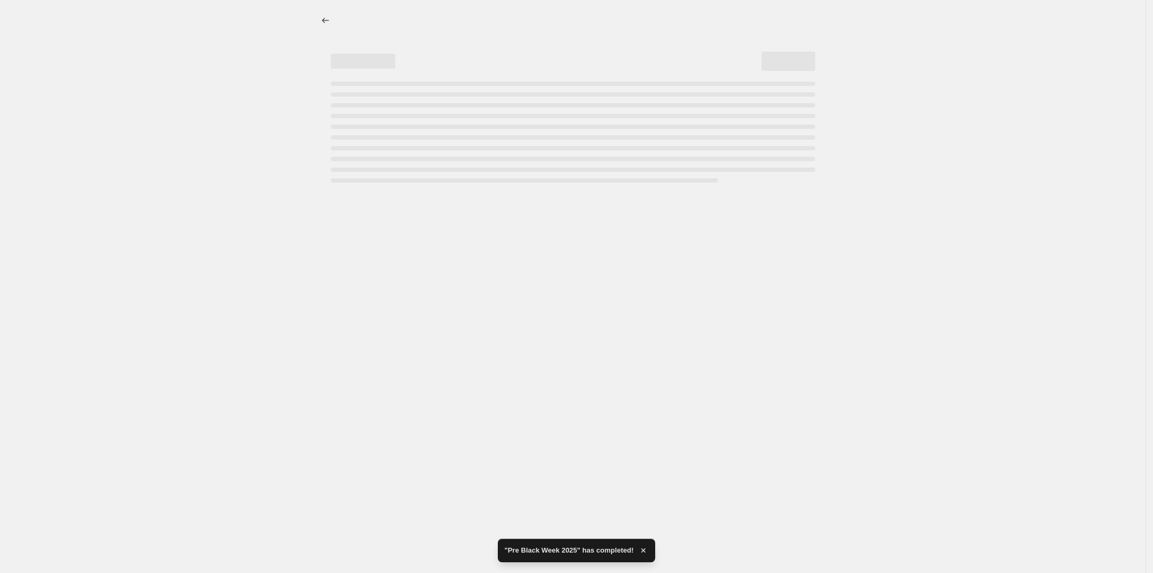
select select "percentage"
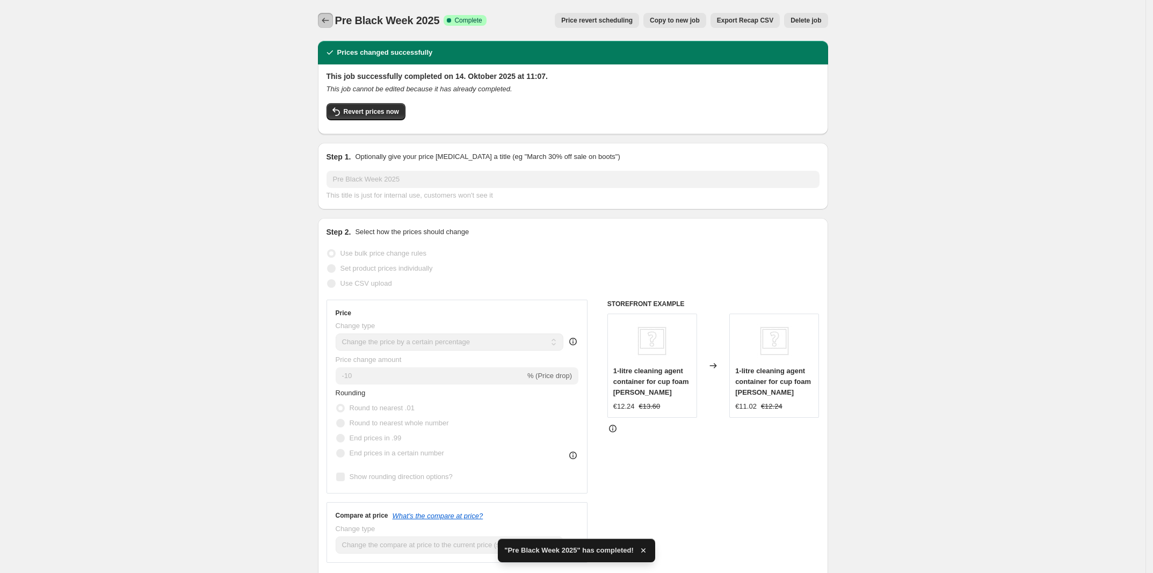
click at [327, 18] on icon "Price change jobs" at bounding box center [325, 20] width 11 height 11
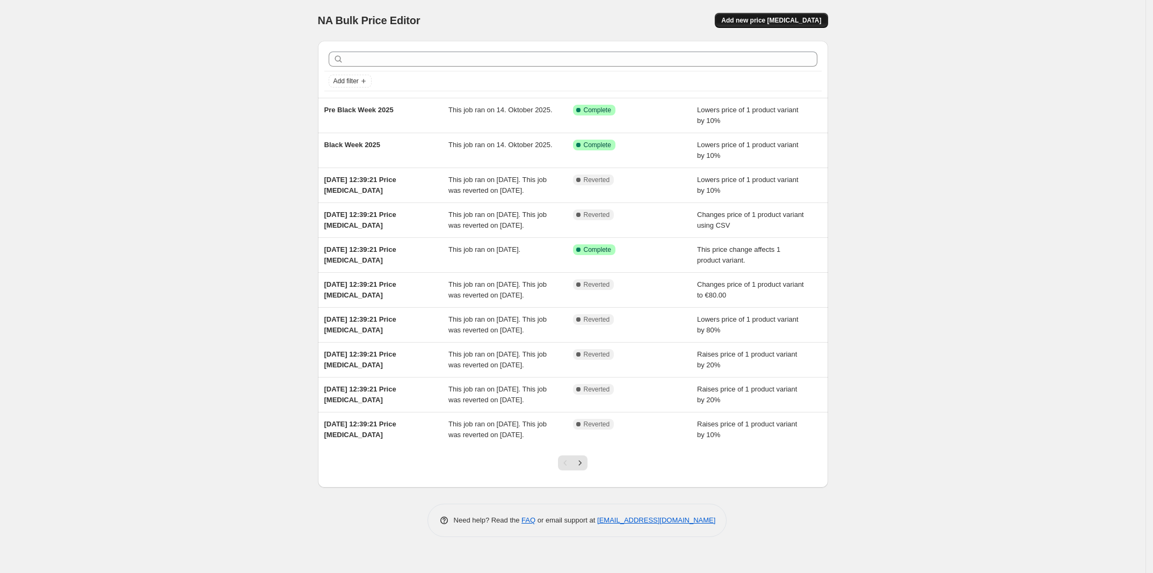
click at [774, 18] on span "Add new price [MEDICAL_DATA]" at bounding box center [771, 20] width 100 height 9
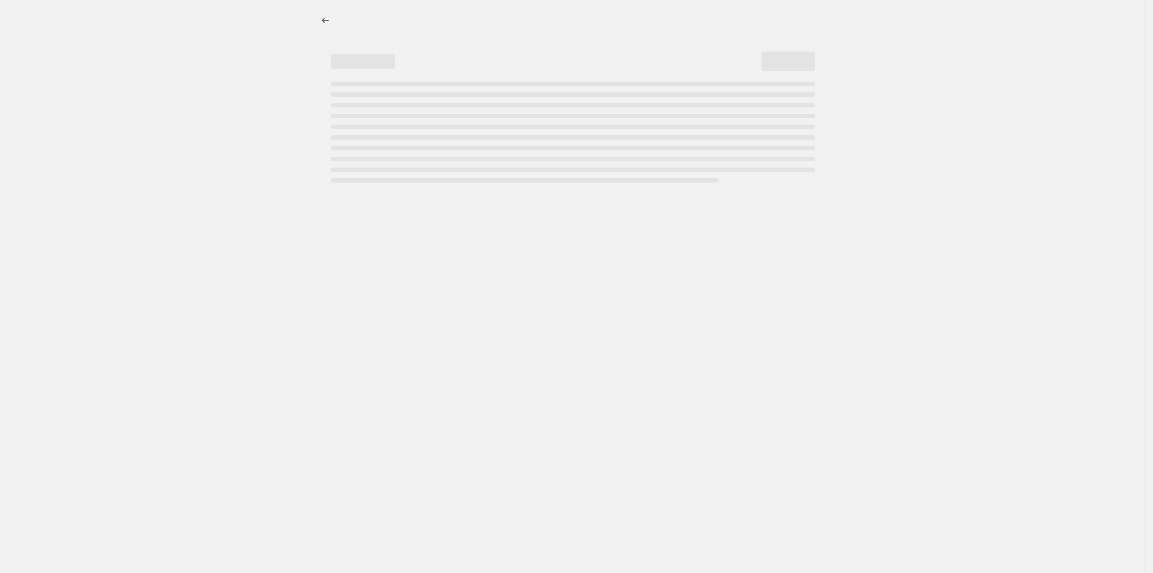
select select "percentage"
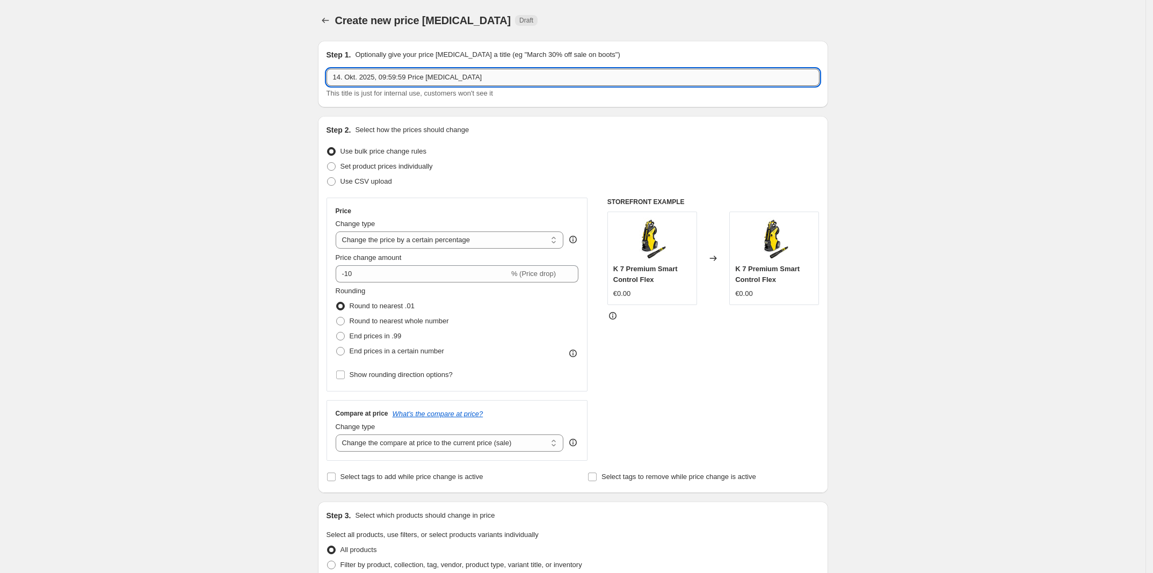
click at [388, 77] on input "14. Okt. 2025, 09:59:59 Price [MEDICAL_DATA]" at bounding box center [573, 77] width 493 height 17
drag, startPoint x: 484, startPoint y: 76, endPoint x: 328, endPoint y: 73, distance: 156.8
click at [328, 73] on div "Step 1. Optionally give your price [MEDICAL_DATA] a title (eg "March 30% off sa…" at bounding box center [573, 74] width 510 height 67
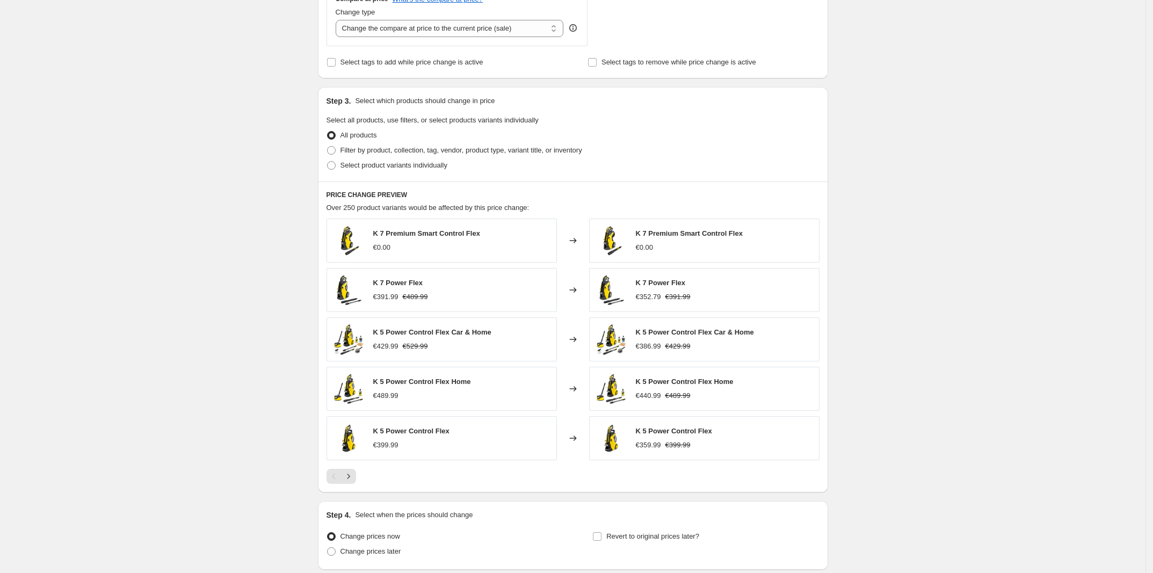
scroll to position [503, 0]
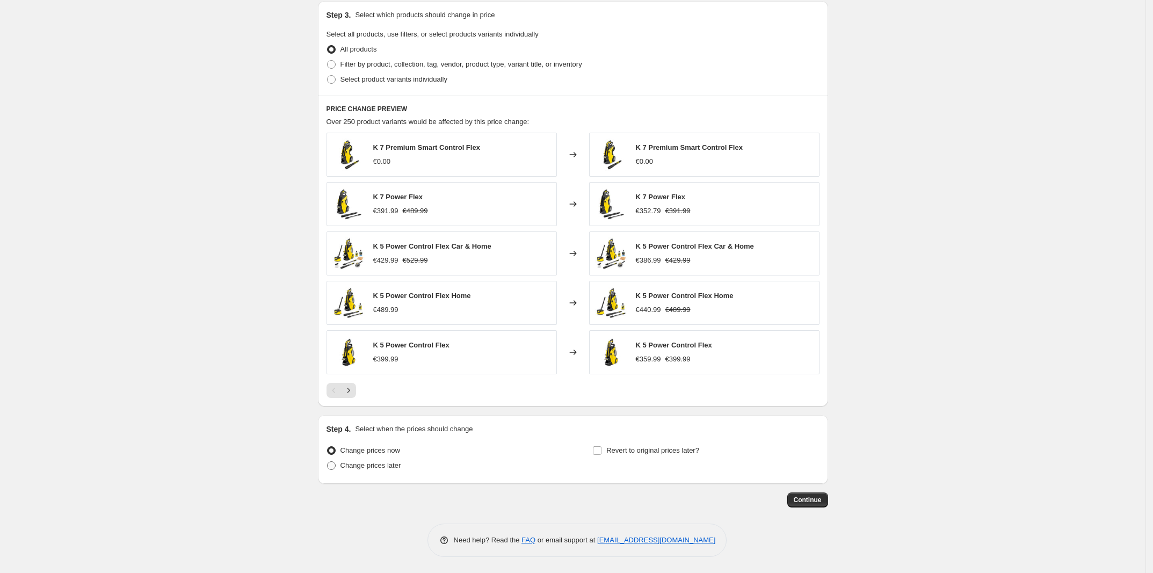
type input "Christmas 2025"
click at [369, 466] on span "Change prices later" at bounding box center [370, 465] width 61 height 8
click at [328, 462] on input "Change prices later" at bounding box center [327, 461] width 1 height 1
radio input "true"
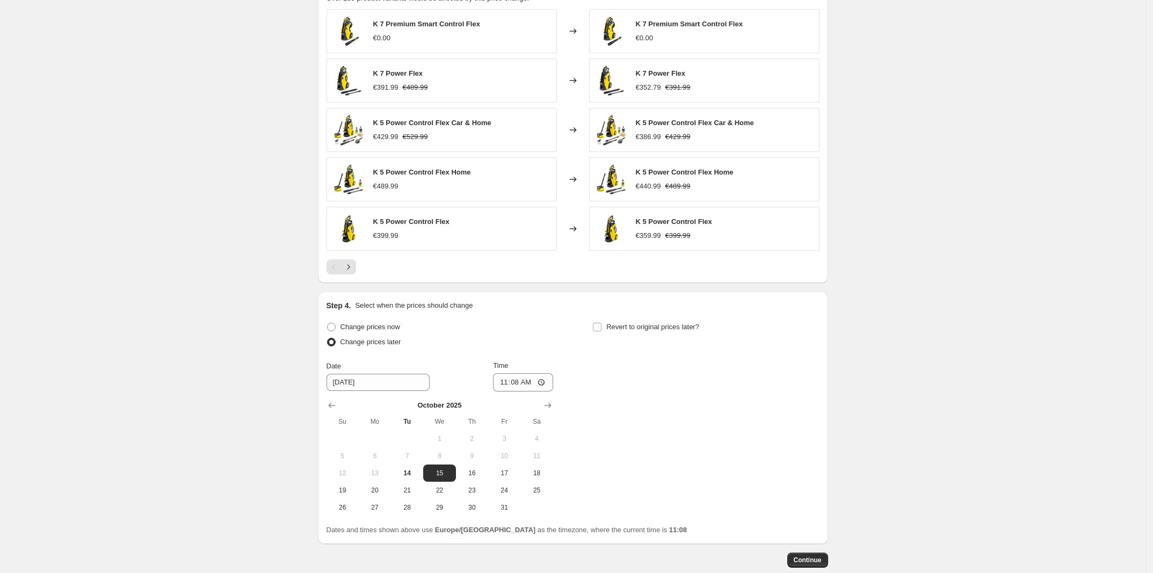
scroll to position [637, 0]
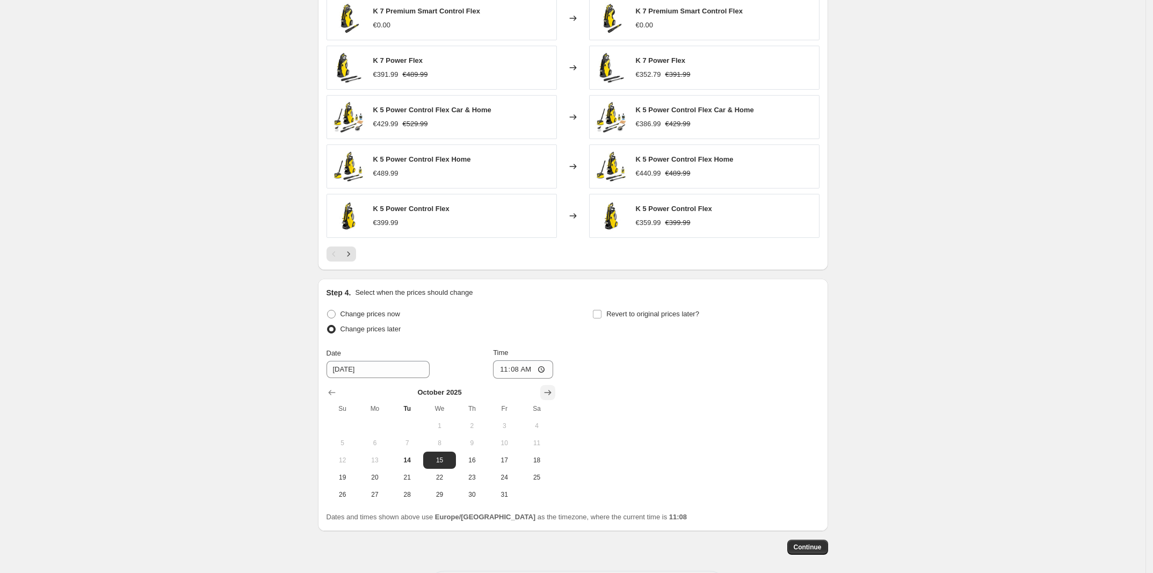
click at [552, 395] on icon "Show next month, November 2025" at bounding box center [547, 392] width 11 height 11
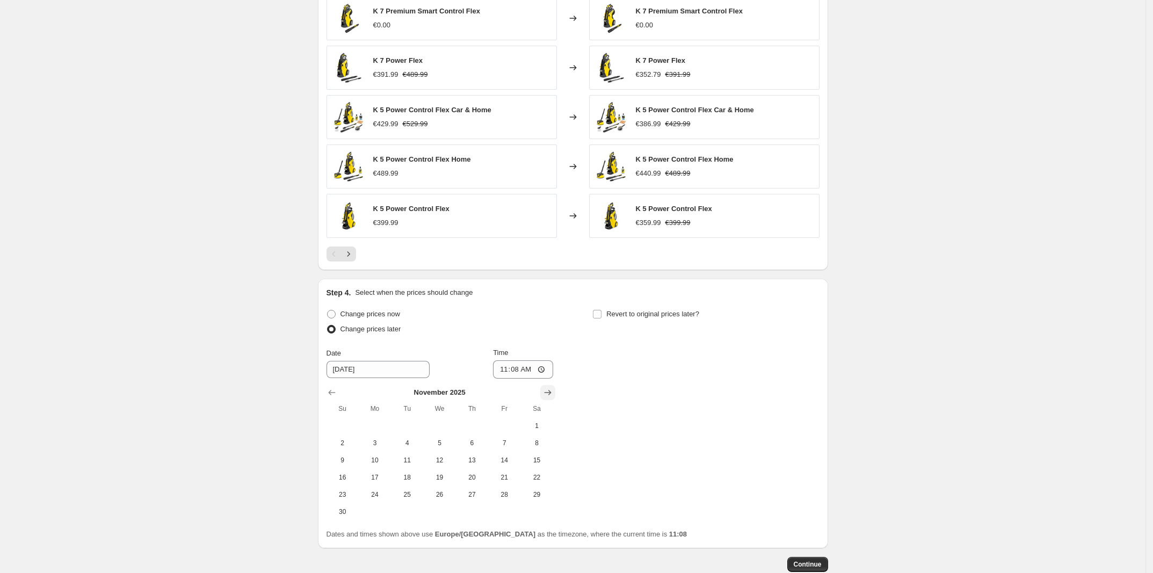
click at [552, 395] on icon "Show next month, December 2025" at bounding box center [547, 392] width 11 height 11
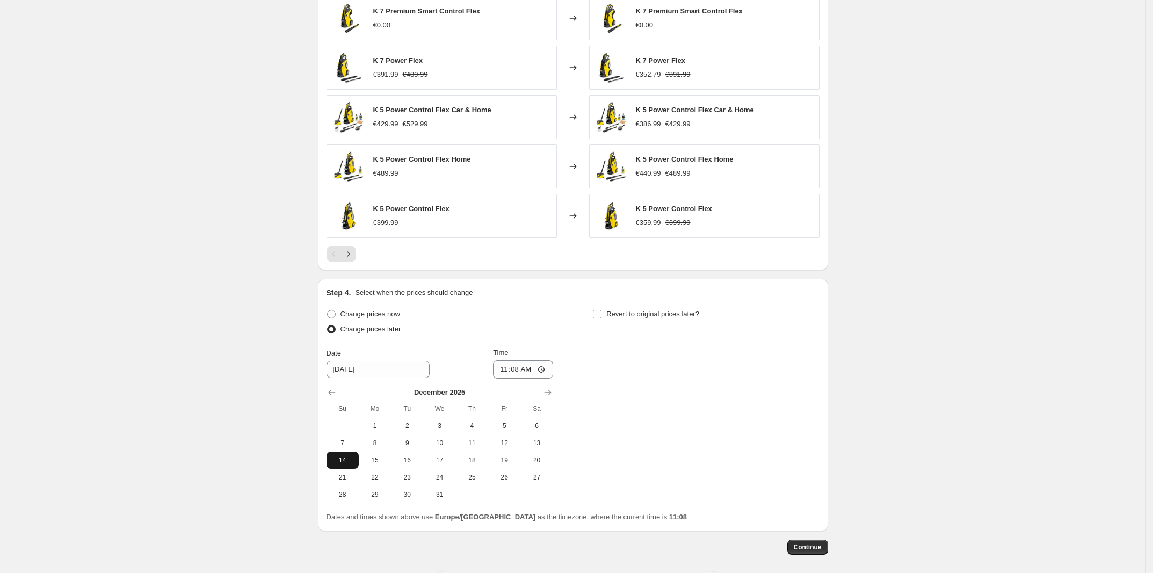
click at [348, 464] on span "14" at bounding box center [343, 460] width 24 height 9
type input "[DATE]"
click at [595, 319] on span at bounding box center [597, 314] width 10 height 10
click at [595, 318] on input "Revert to original prices later?" at bounding box center [597, 314] width 9 height 9
checkbox input "true"
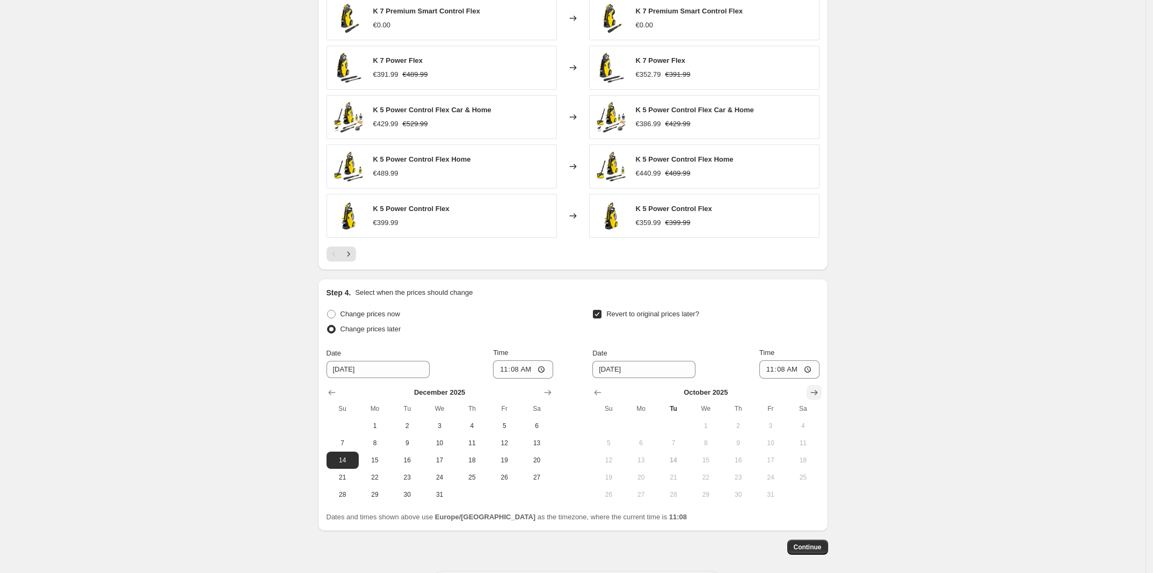
click at [815, 393] on icon "Show next month, November 2025" at bounding box center [814, 392] width 11 height 11
click at [815, 393] on icon "Show next month, December 2025" at bounding box center [814, 392] width 11 height 11
click at [815, 393] on icon "Show next month, January 2026" at bounding box center [814, 392] width 11 height 11
click at [601, 394] on icon "Show previous month, December 2025" at bounding box center [597, 392] width 11 height 11
click at [778, 478] on span "26" at bounding box center [771, 477] width 24 height 9
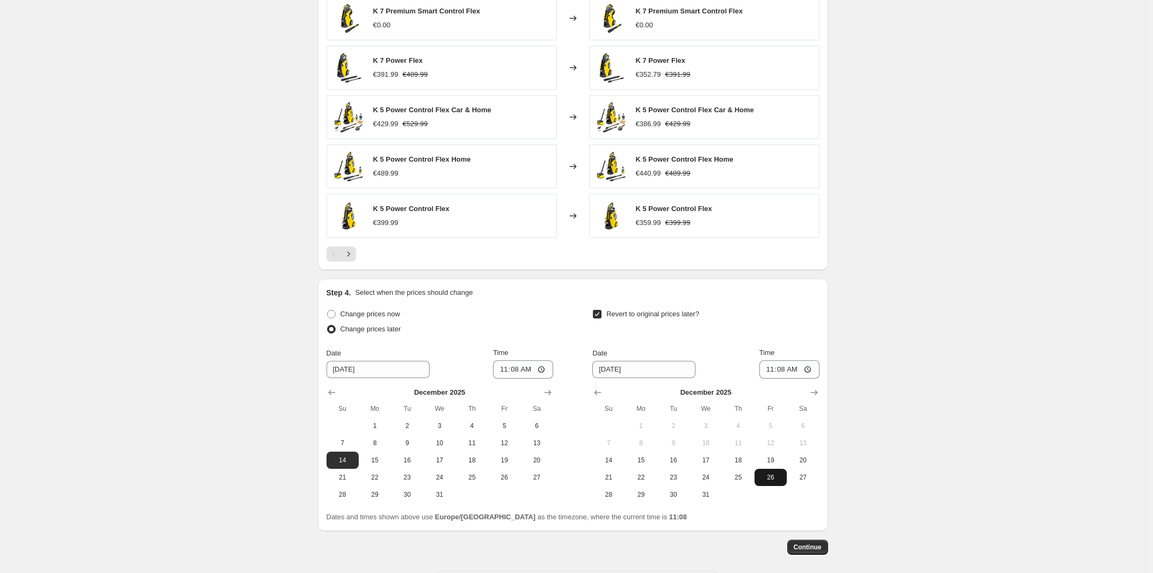
type input "[DATE]"
click at [789, 378] on input "11:08" at bounding box center [789, 369] width 60 height 18
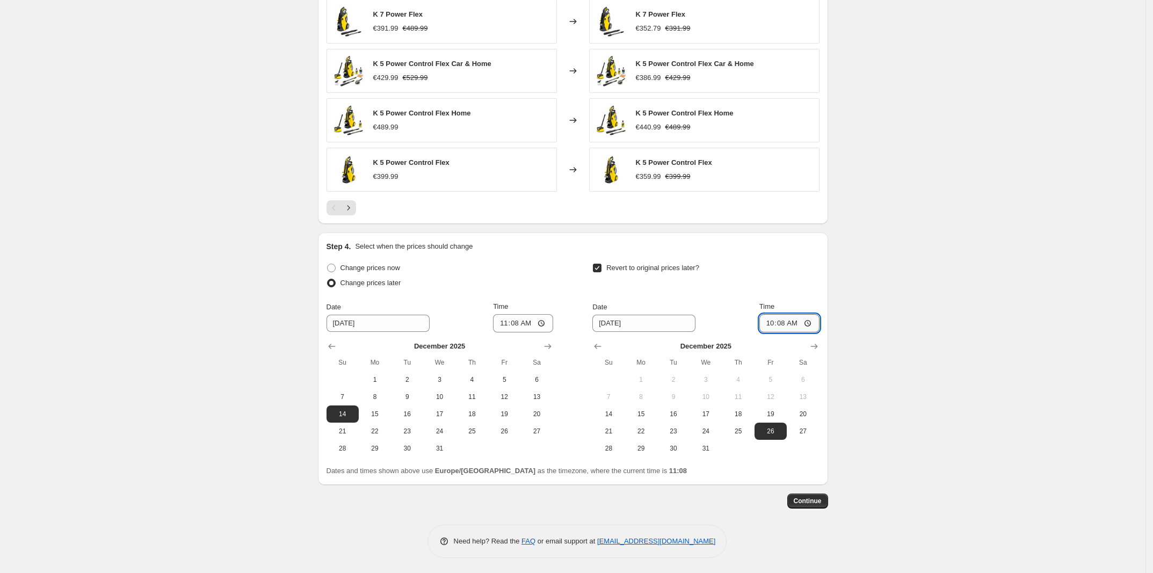
scroll to position [686, 0]
type input "23:59"
click at [759, 243] on div "Step 4. Select when the prices should change" at bounding box center [573, 245] width 493 height 11
click at [387, 378] on span "1" at bounding box center [375, 378] width 24 height 9
type input "[DATE]"
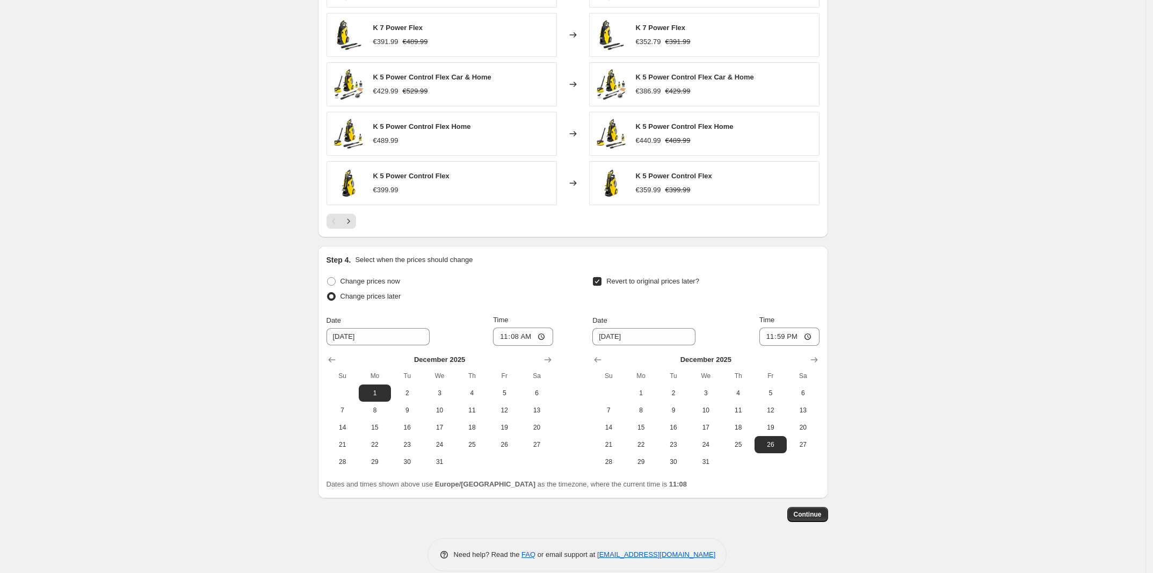
scroll to position [671, 0]
click at [826, 513] on button "Continue" at bounding box center [807, 512] width 41 height 15
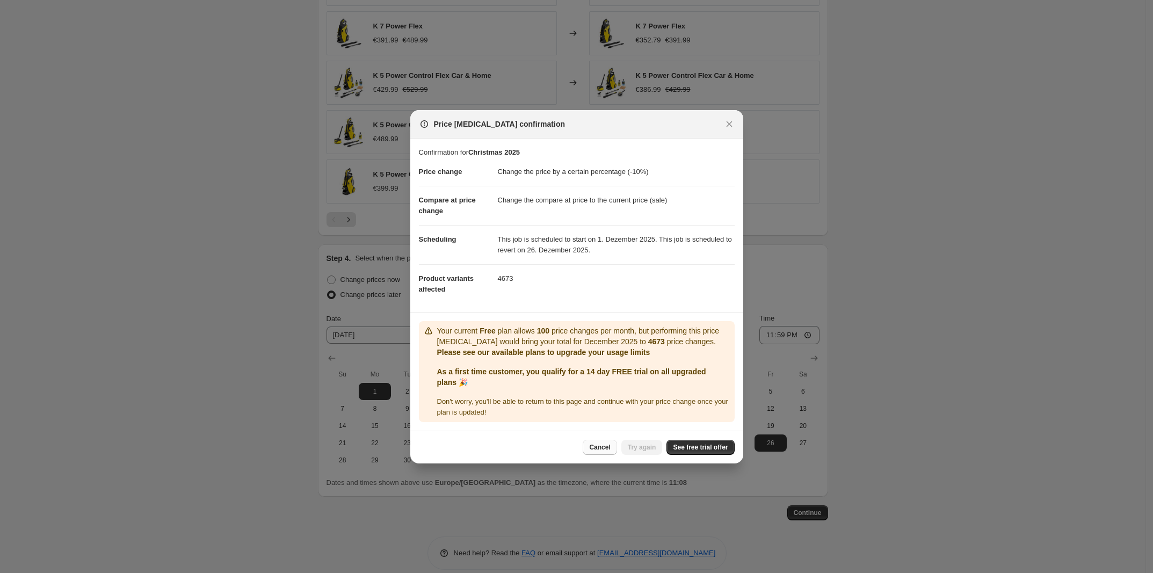
click at [604, 444] on span "Cancel" at bounding box center [599, 447] width 21 height 9
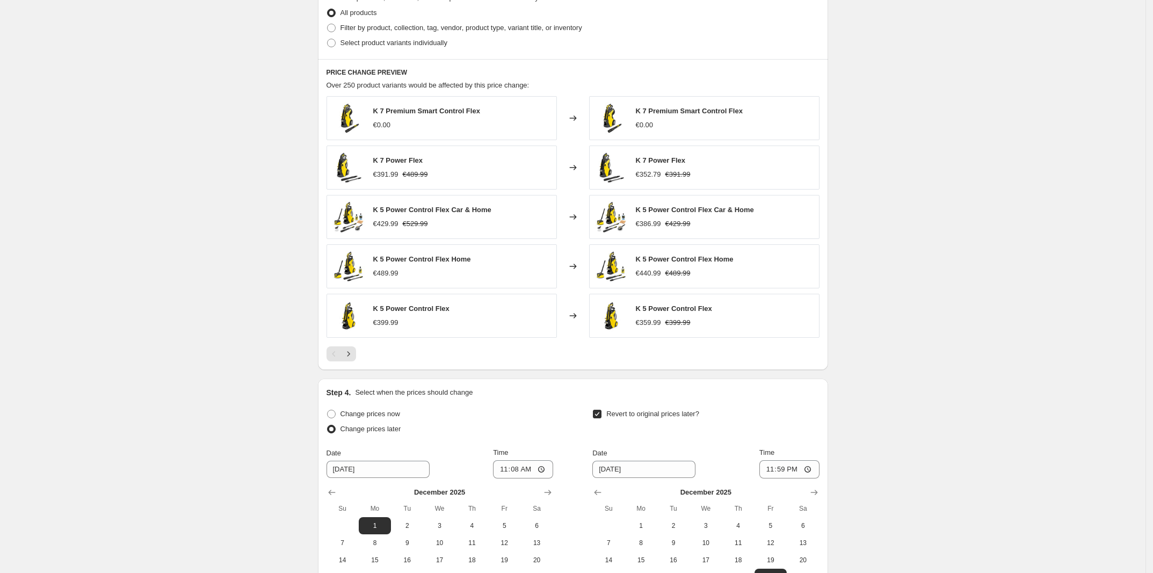
scroll to position [336, 0]
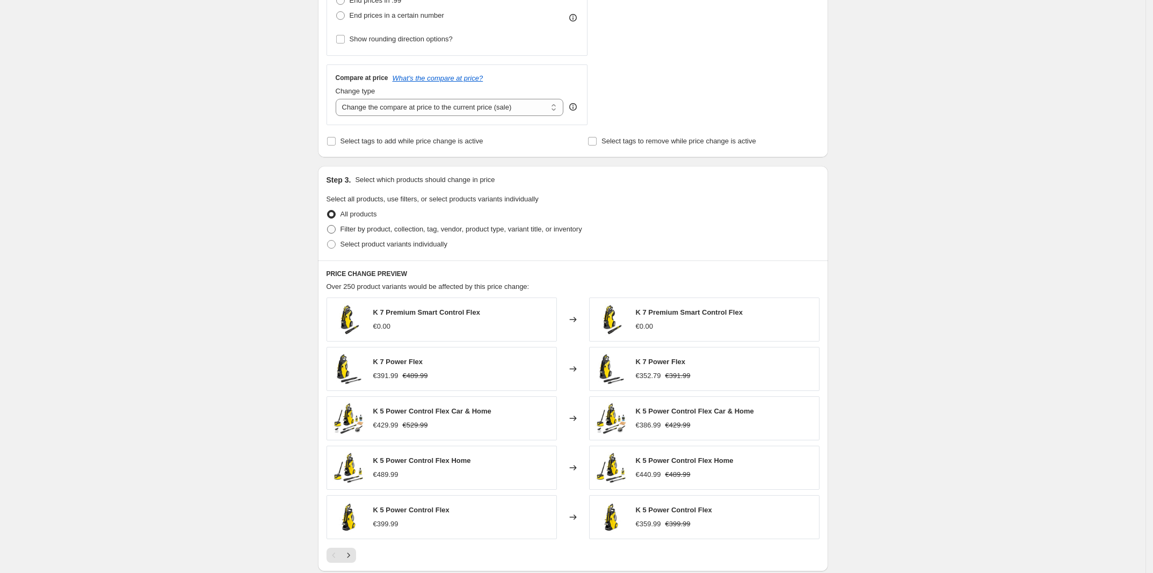
click at [355, 227] on span "Filter by product, collection, tag, vendor, product type, variant title, or inv…" at bounding box center [461, 229] width 242 height 8
click at [328, 226] on input "Filter by product, collection, tag, vendor, product type, variant title, or inv…" at bounding box center [327, 225] width 1 height 1
radio input "true"
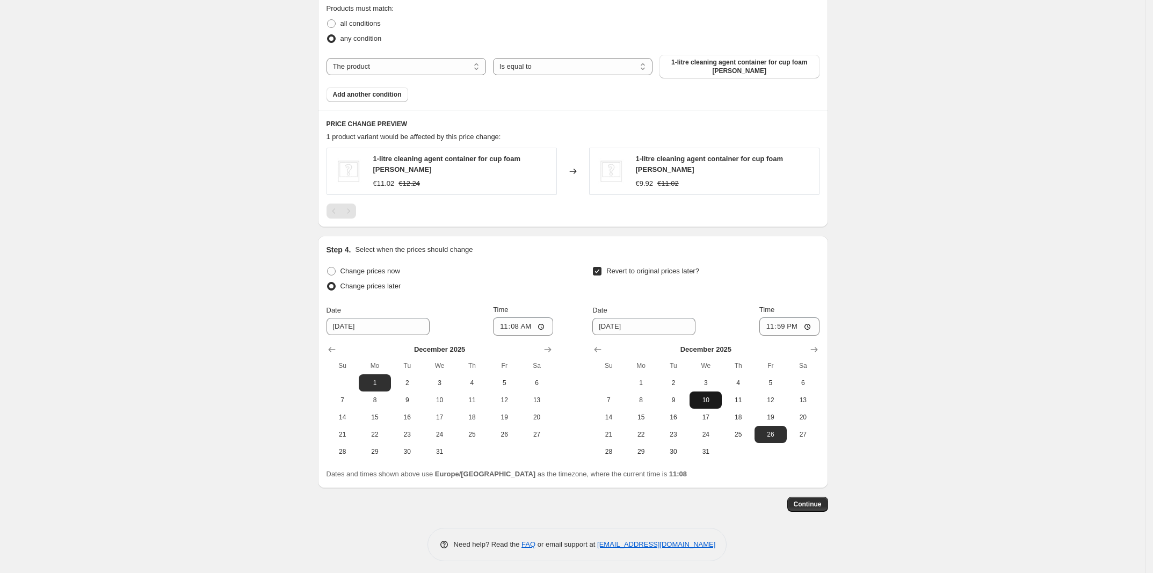
scroll to position [615, 0]
click at [814, 498] on span "Continue" at bounding box center [808, 502] width 28 height 9
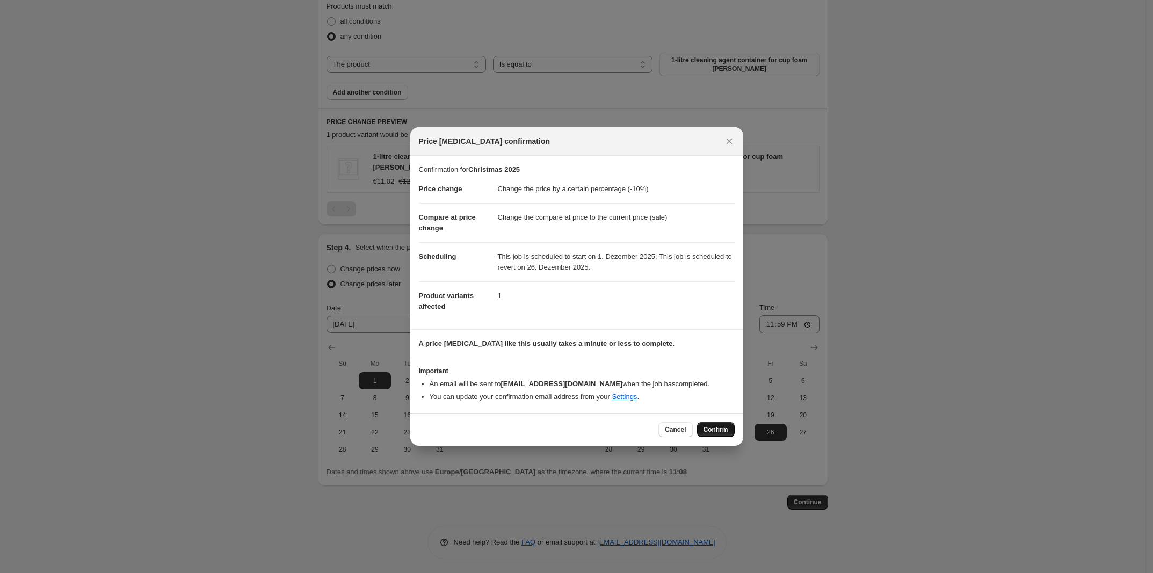
click at [716, 427] on span "Confirm" at bounding box center [715, 429] width 25 height 9
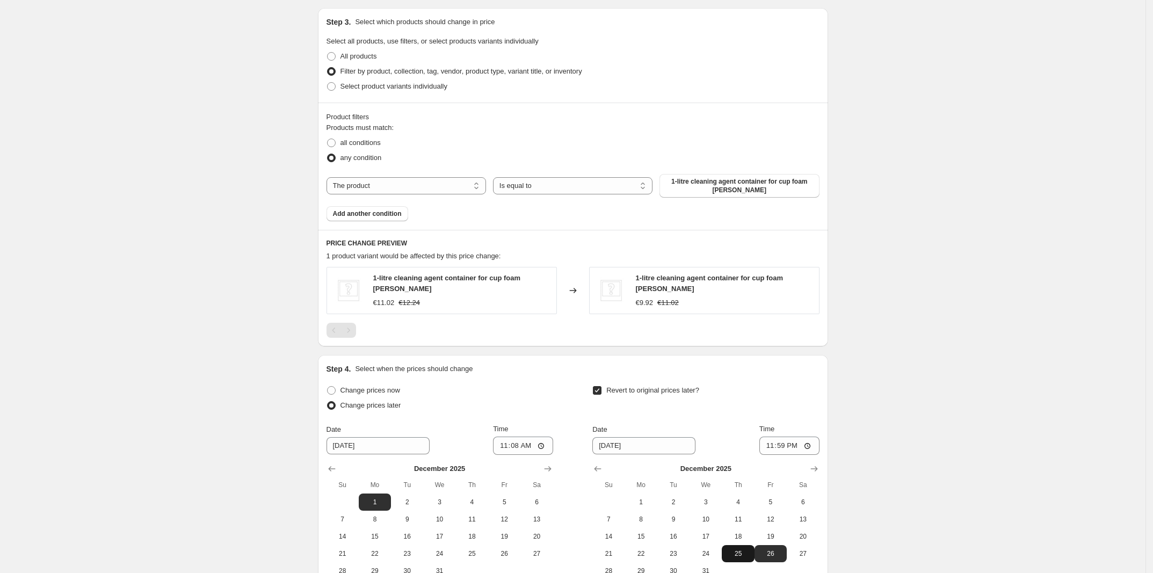
scroll to position [680, 0]
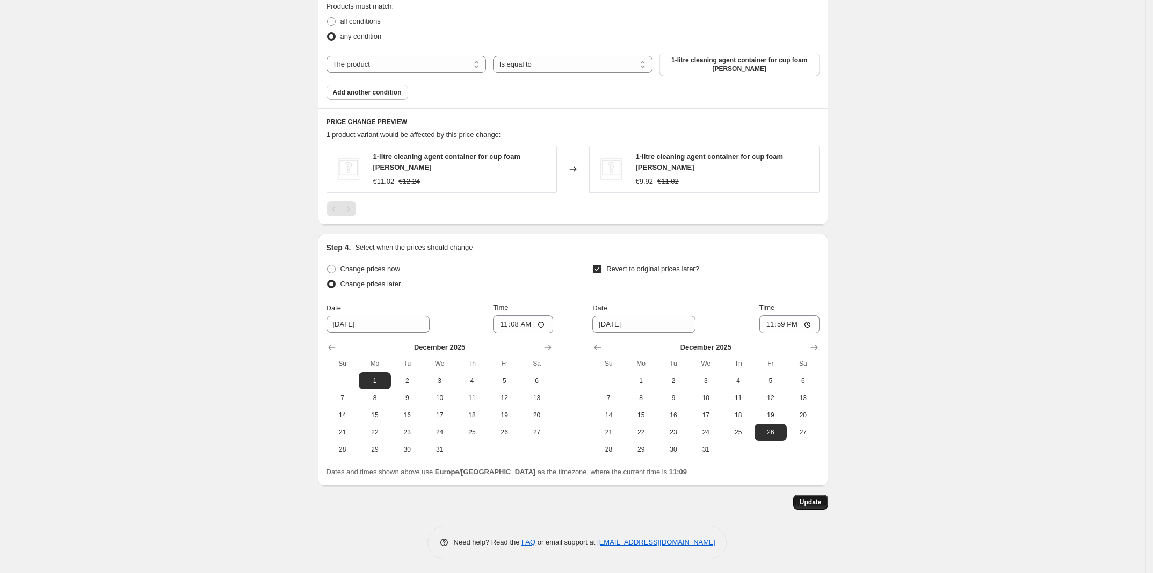
click at [818, 502] on span "Update" at bounding box center [811, 502] width 22 height 9
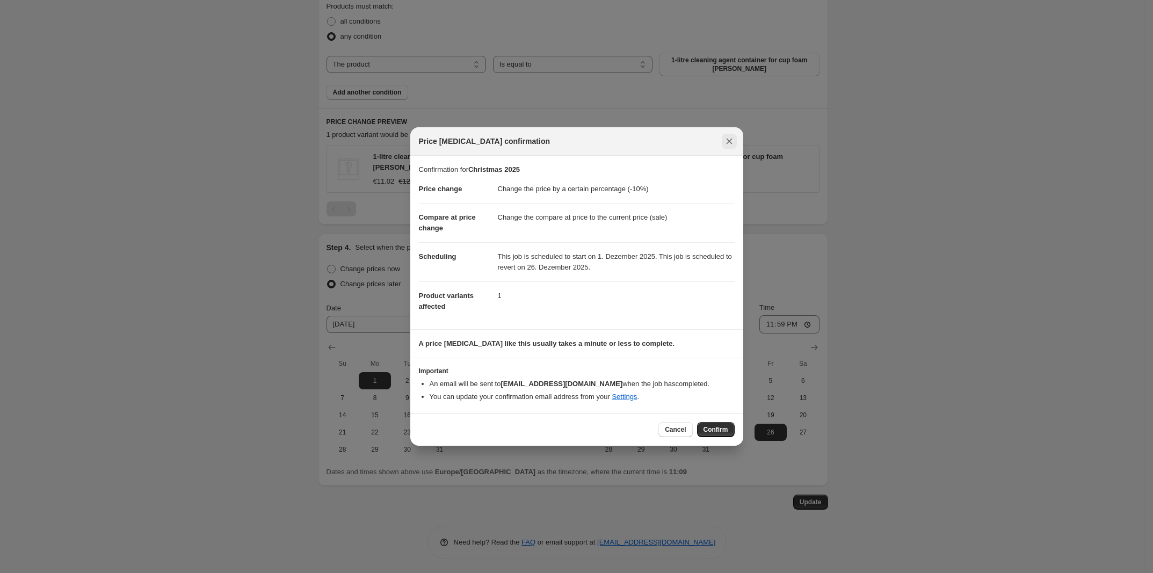
click at [734, 141] on icon "Close" at bounding box center [729, 141] width 11 height 11
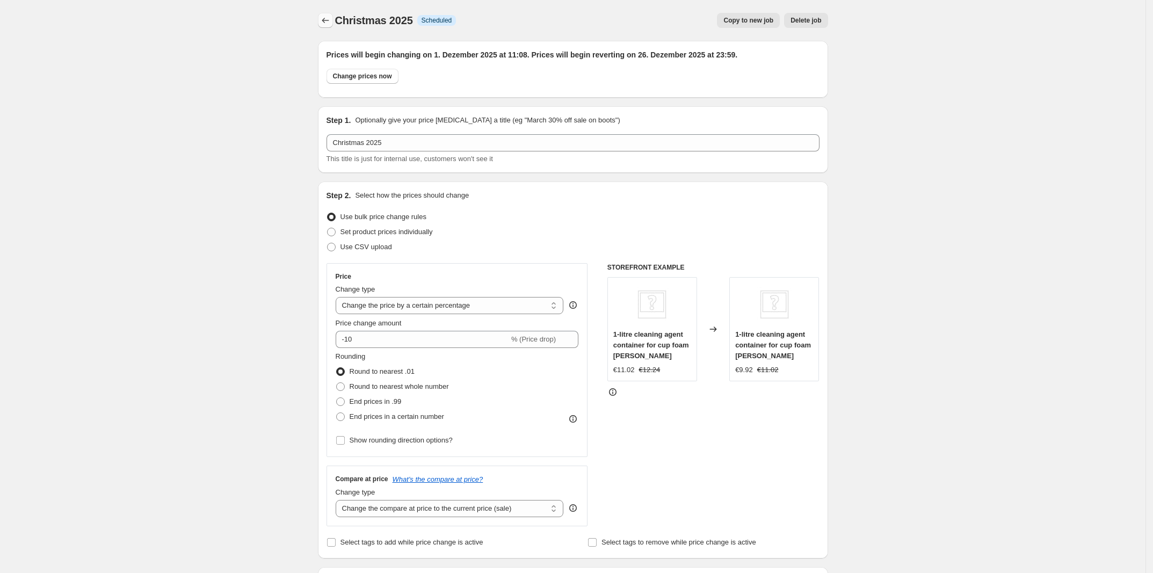
click at [329, 20] on icon "Price change jobs" at bounding box center [325, 20] width 11 height 11
